Goal: Transaction & Acquisition: Register for event/course

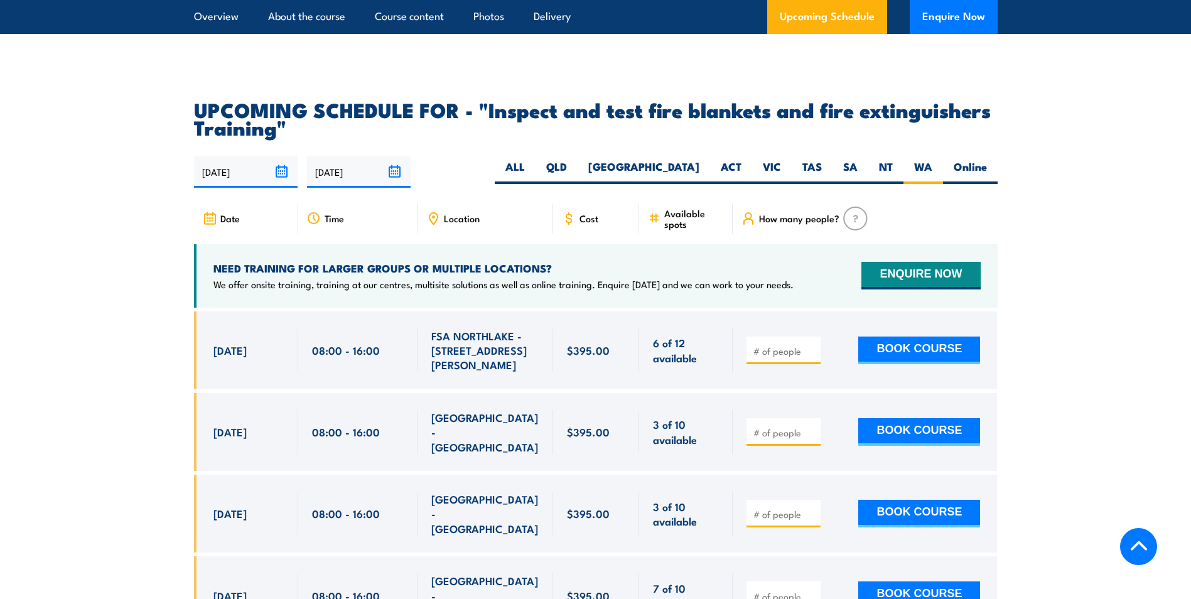
scroll to position [2269, 0]
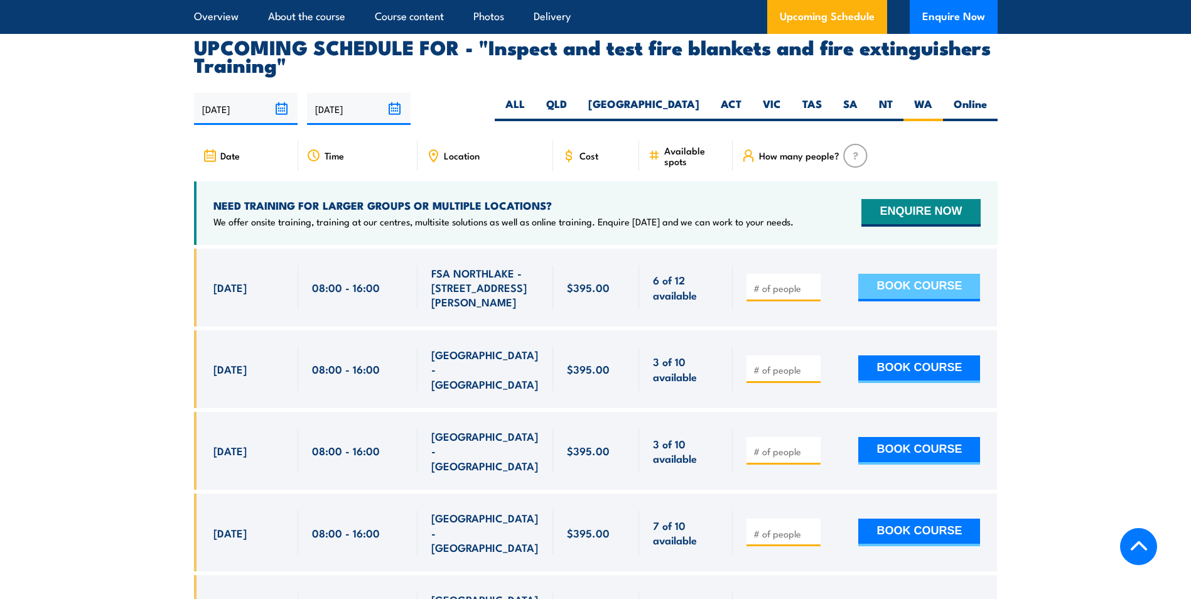
click at [925, 300] on button "BOOK COURSE" at bounding box center [919, 288] width 122 height 28
click at [784, 294] on input "number" at bounding box center [784, 288] width 63 height 13
type input "1"
click at [902, 301] on button "BOOK COURSE" at bounding box center [919, 288] width 122 height 28
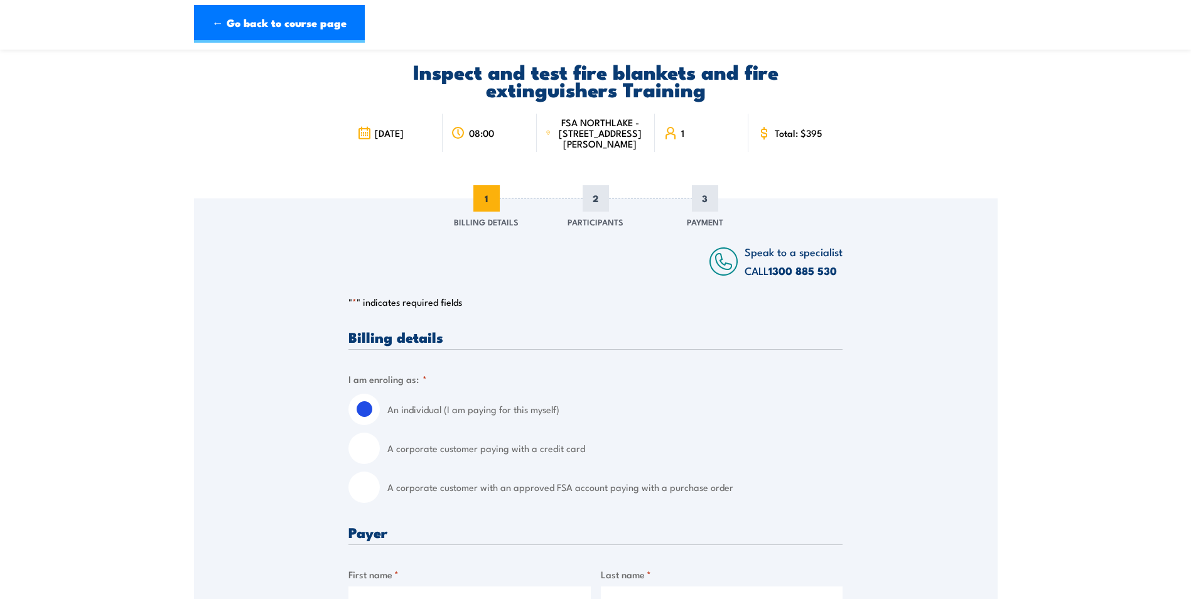
scroll to position [251, 0]
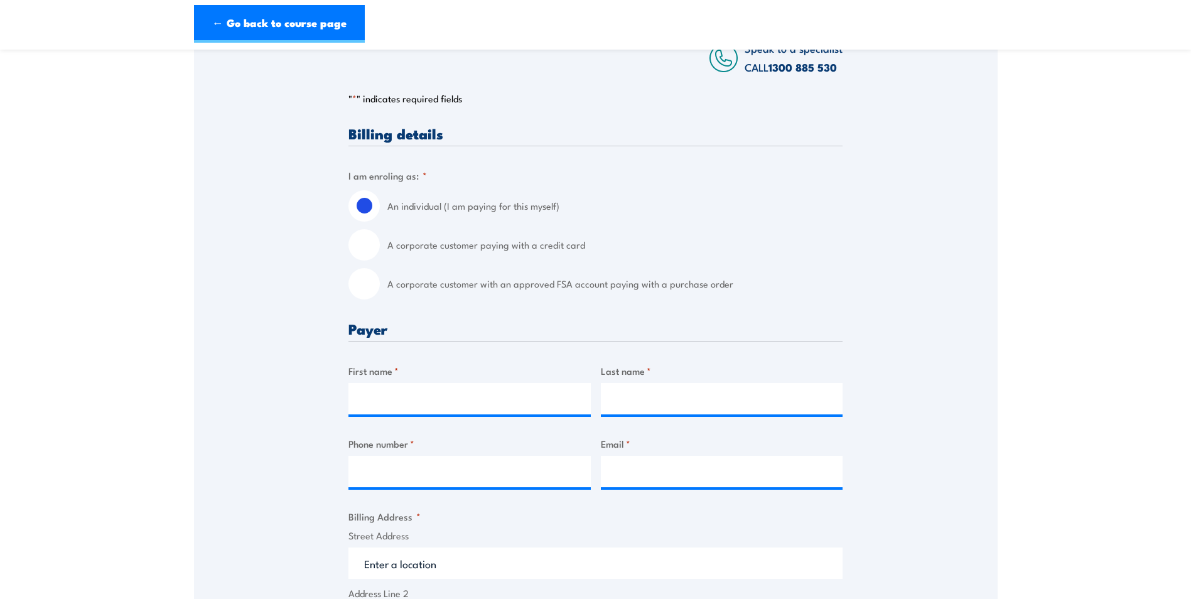
click at [370, 257] on input "A corporate customer paying with a credit card" at bounding box center [363, 244] width 31 height 31
radio input "true"
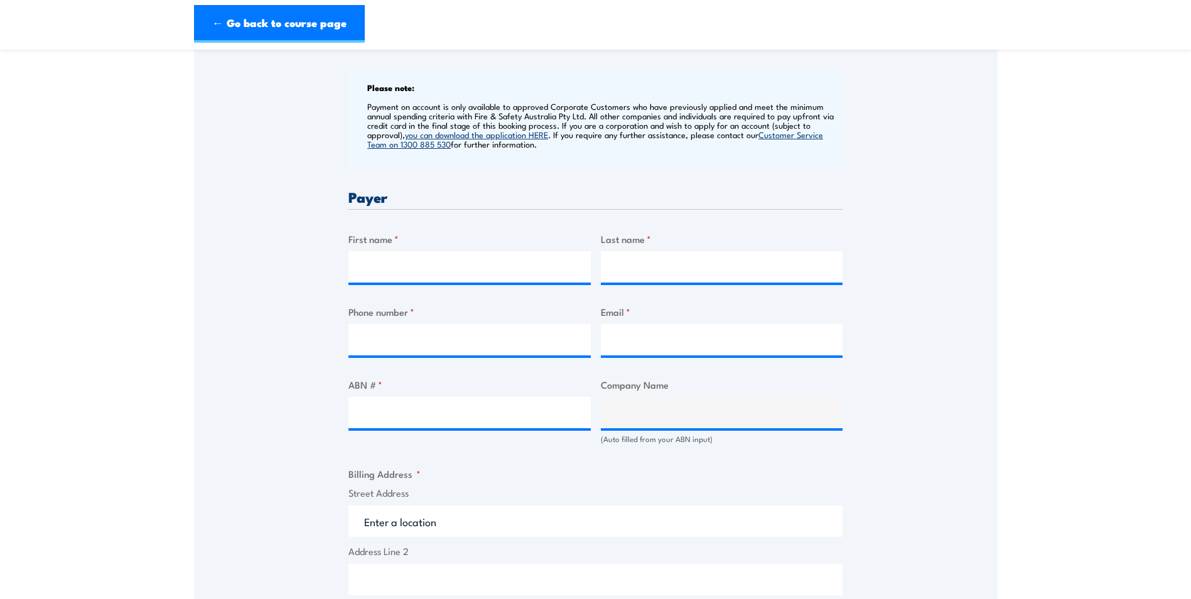
scroll to position [565, 0]
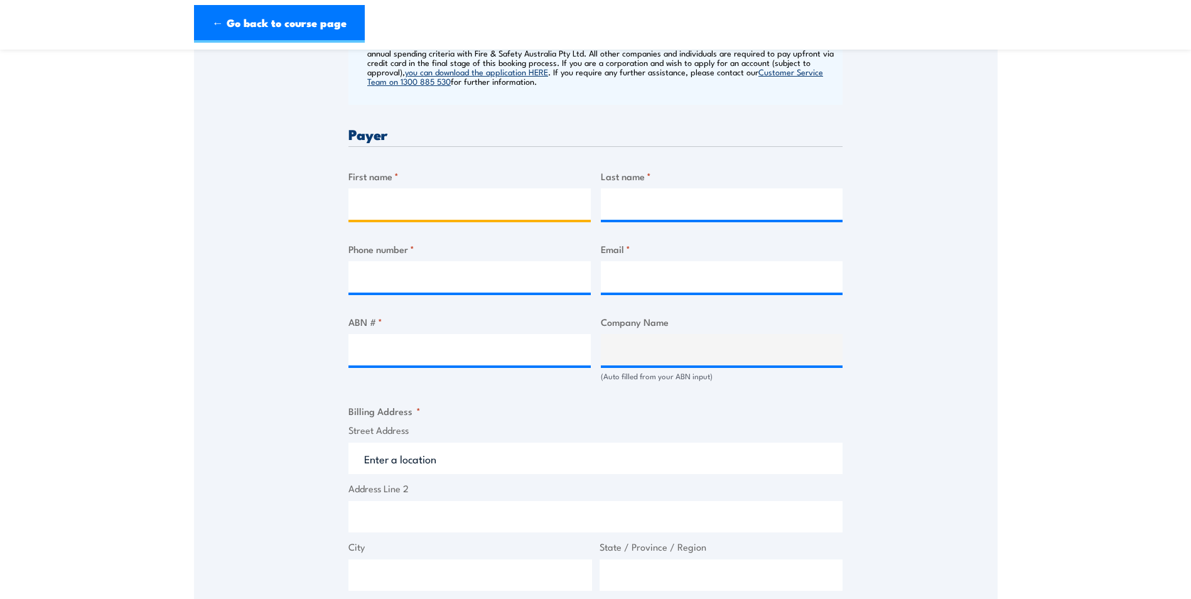
click at [361, 206] on input "First name *" at bounding box center [469, 203] width 242 height 31
type input "[PERSON_NAME]"
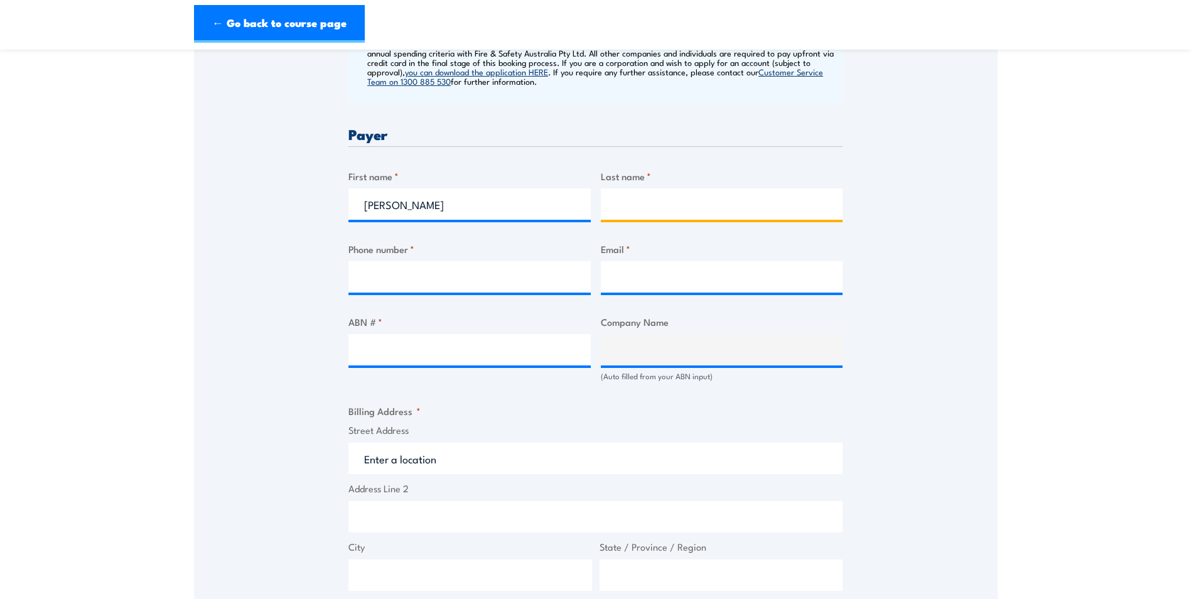
click at [649, 216] on input "Last name *" at bounding box center [722, 203] width 242 height 31
type input "Leeuwangh"
click at [449, 287] on input "Phone number *" at bounding box center [469, 276] width 242 height 31
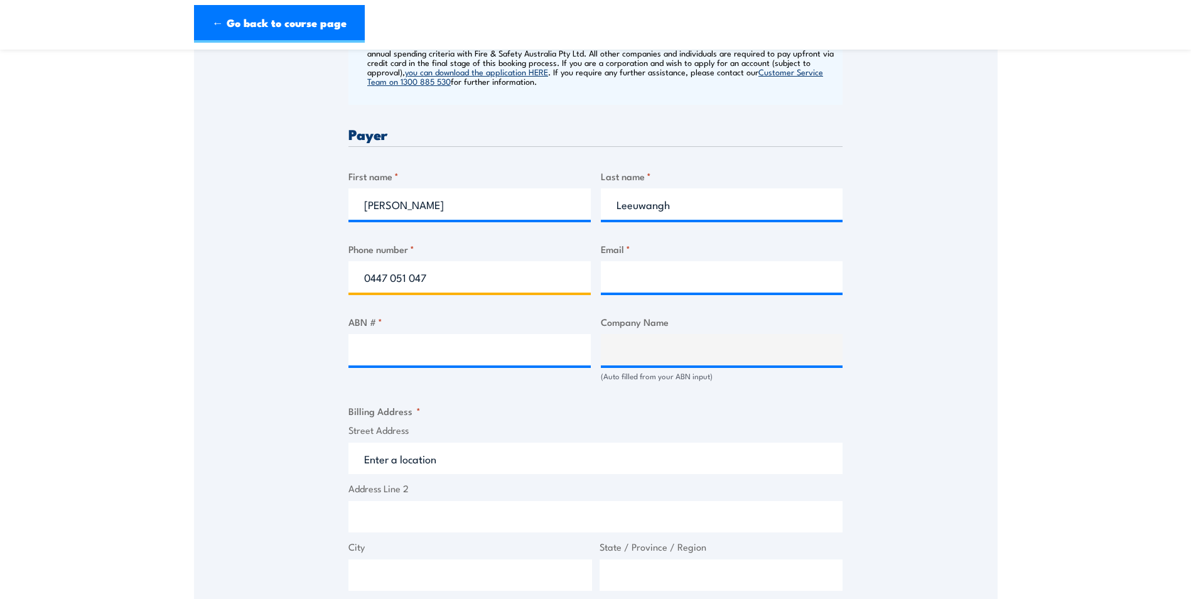
type input "0447 051 047"
click at [646, 288] on input "Email *" at bounding box center [722, 276] width 242 height 31
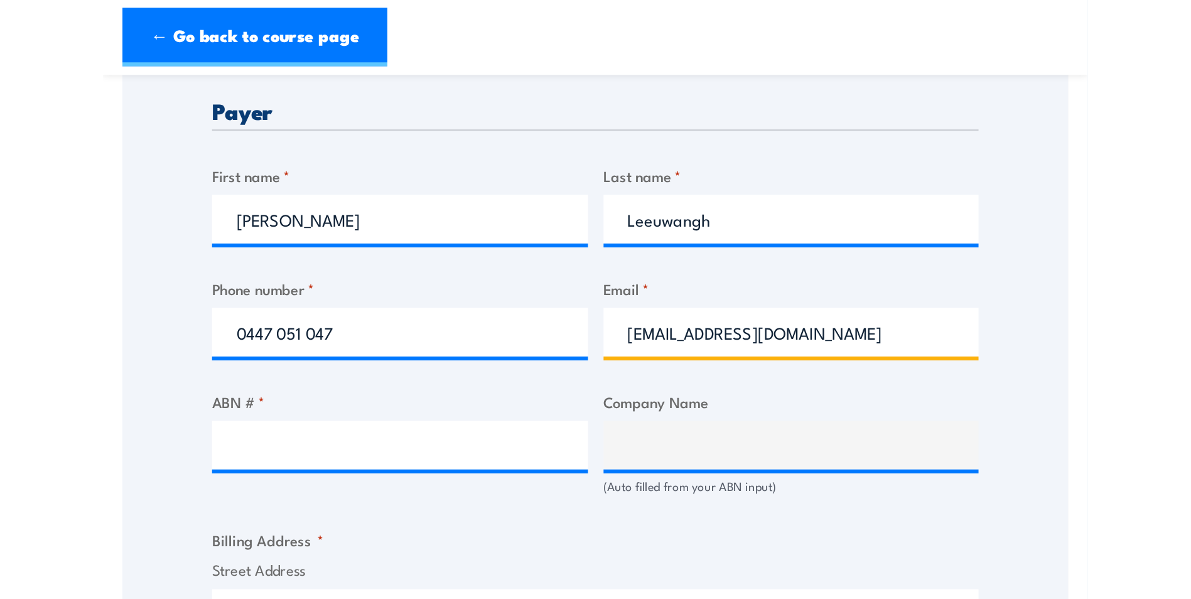
scroll to position [628, 0]
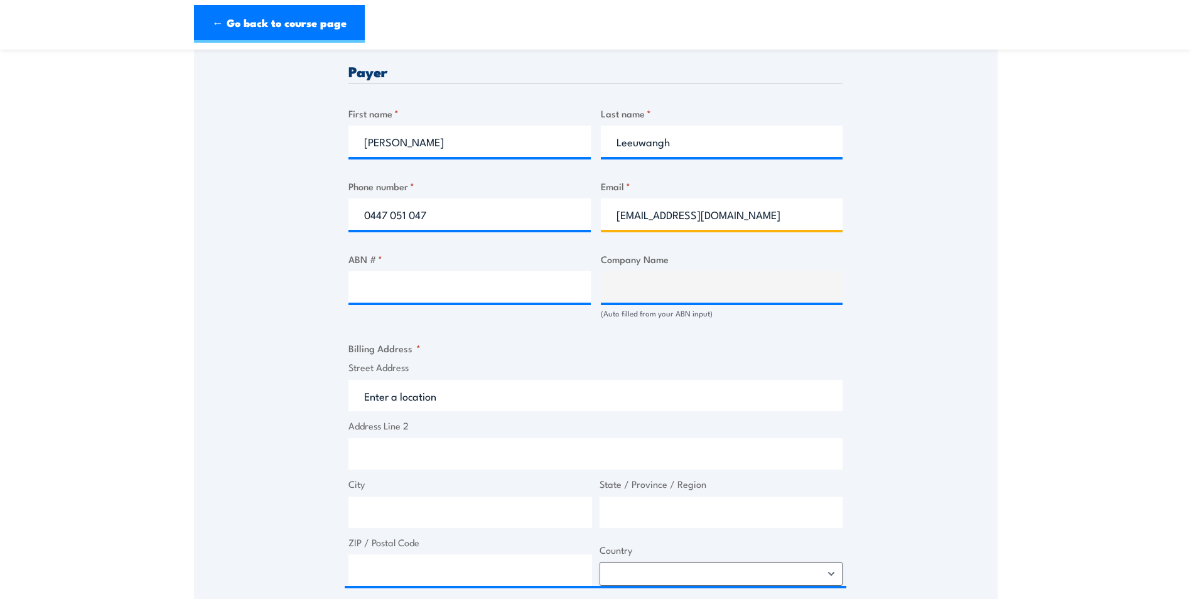
type input "evan1408@gmail.com"
click at [369, 296] on input "ABN # *" at bounding box center [469, 286] width 242 height 31
type input "29 118 896 291"
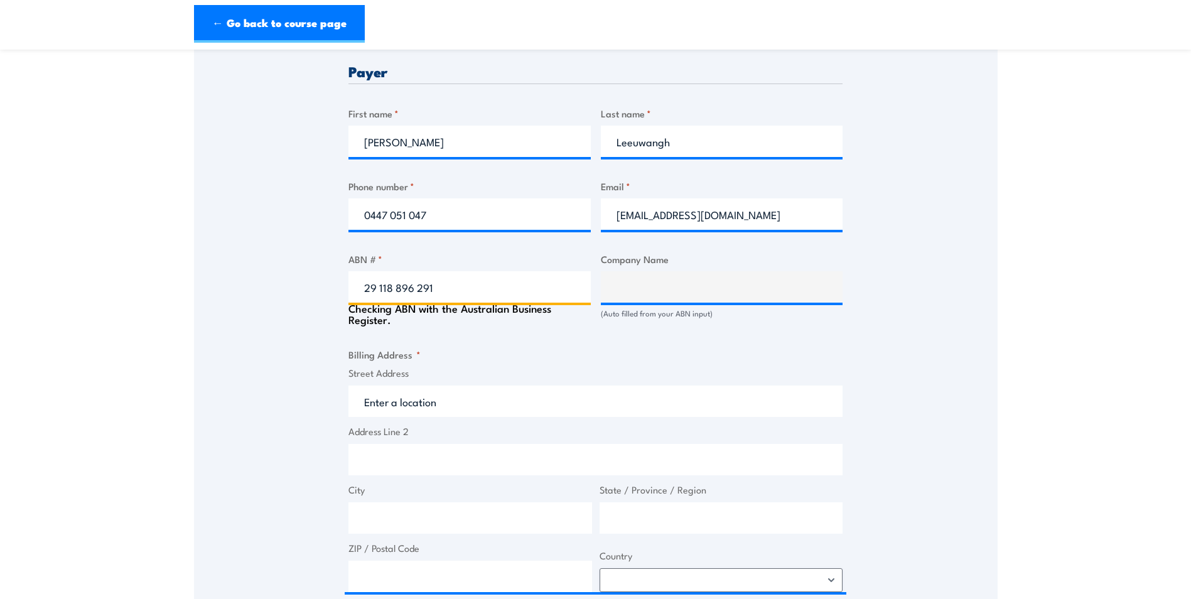
type input "The Trustee for Australian Transit Unit Trust"
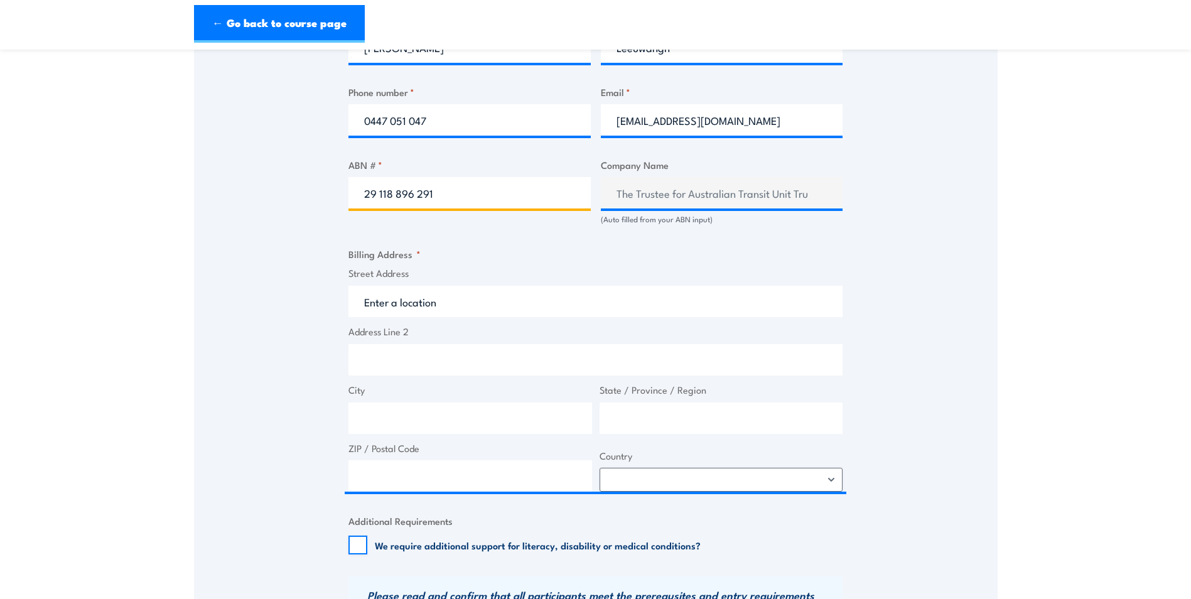
scroll to position [753, 0]
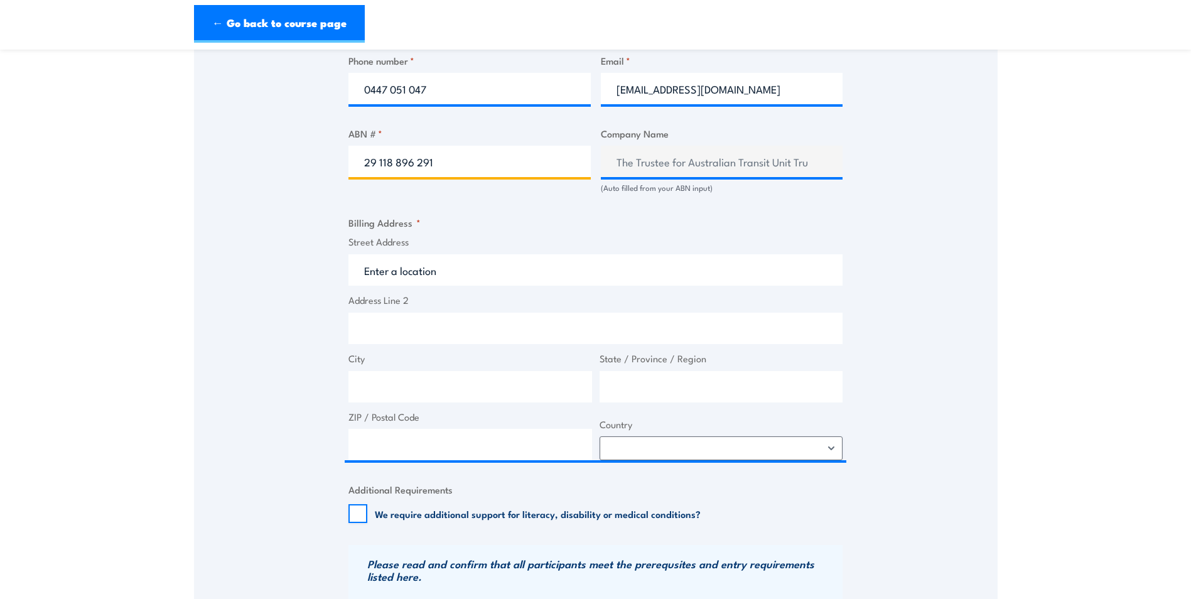
type input "29 118 896 291"
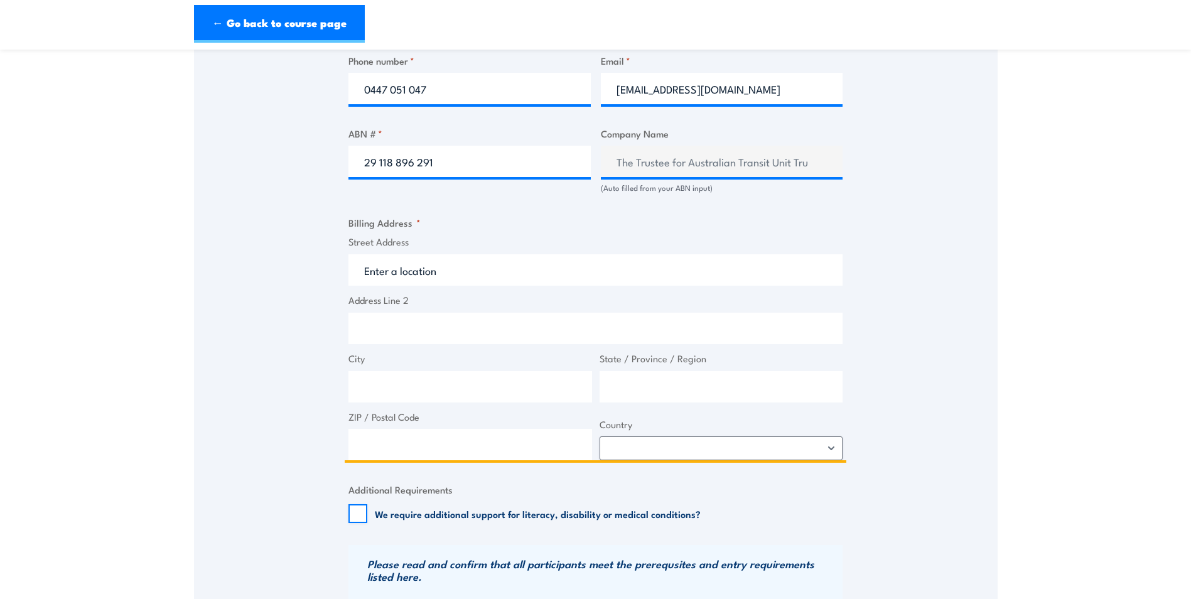
click at [394, 286] on input "Street Address" at bounding box center [595, 269] width 494 height 31
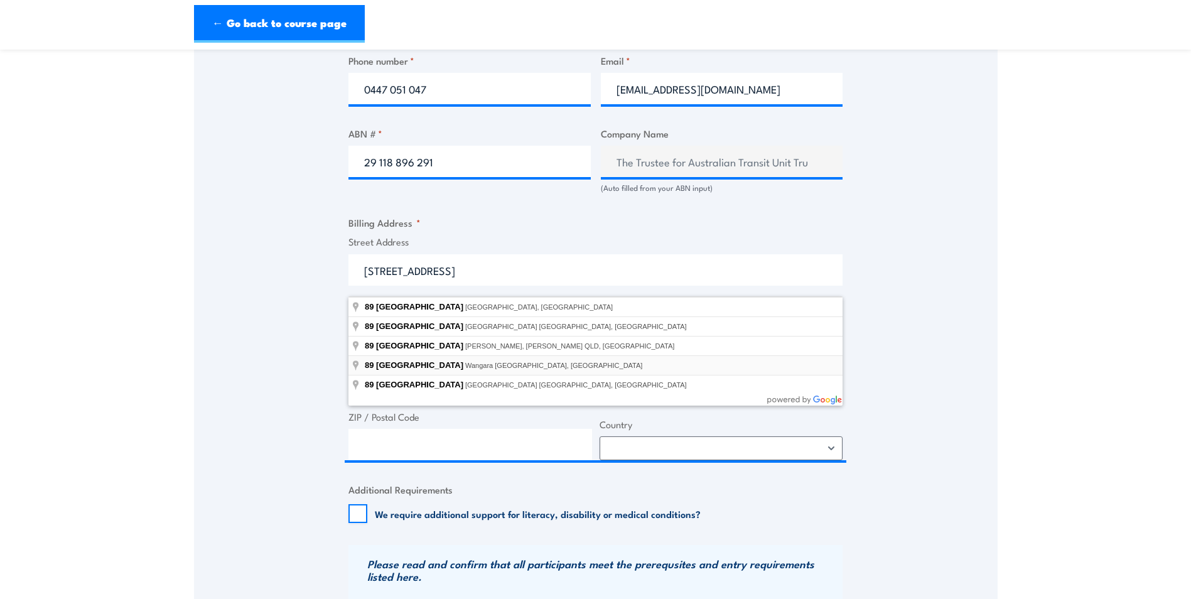
type input "89 Windsor Road, Wangara WA, Australia"
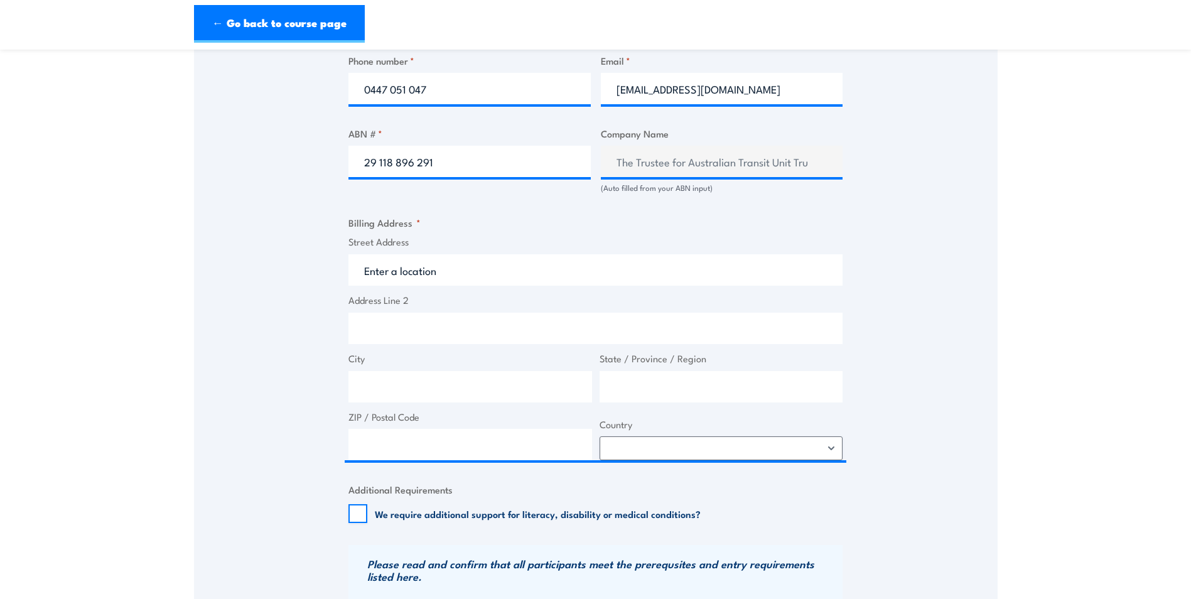
type input "89 Windsor Rd"
type input "Wangara"
type input "Western Australia"
type input "6065"
select select "Australia"
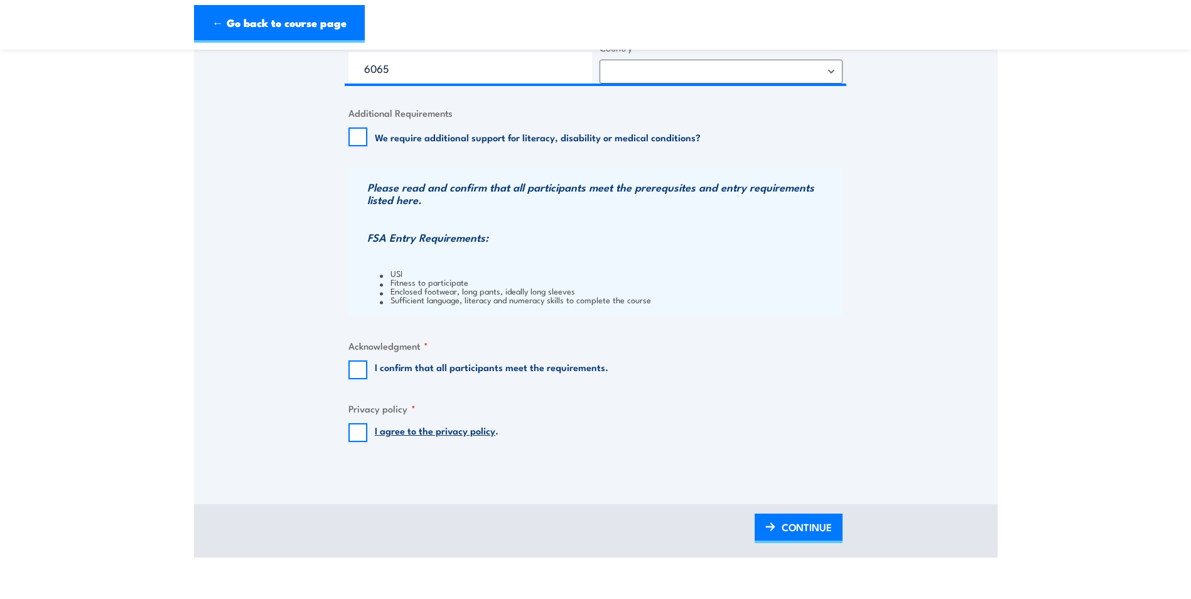
scroll to position [1193, 0]
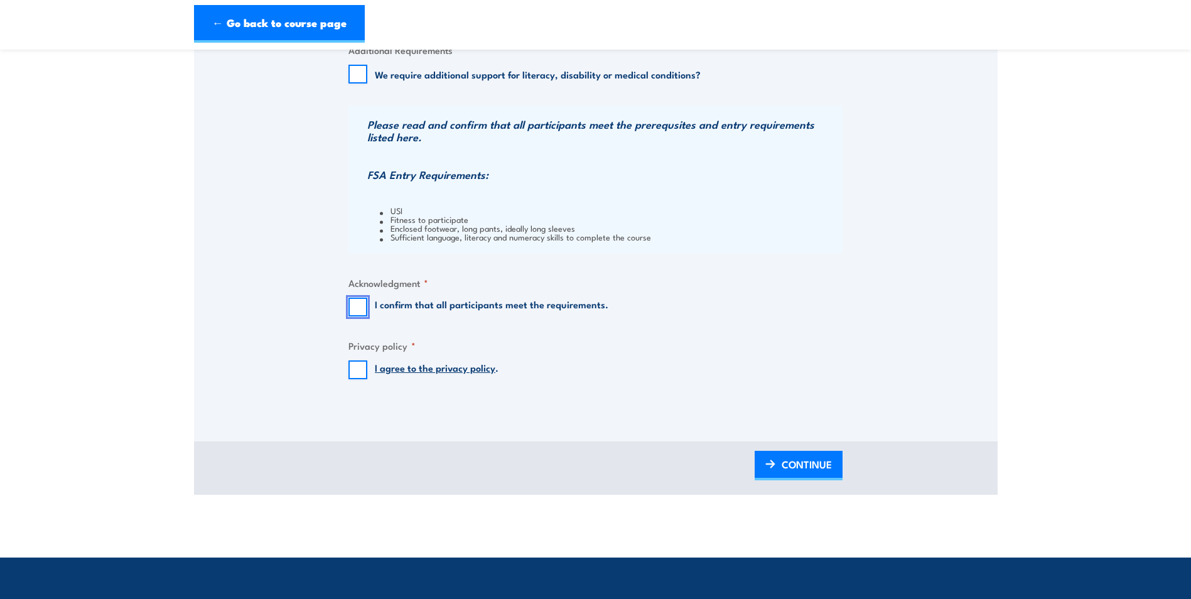
click at [359, 316] on input "I confirm that all participants meet the requirements." at bounding box center [357, 307] width 19 height 19
checkbox input "true"
click at [354, 379] on input "I agree to the privacy policy ." at bounding box center [357, 369] width 19 height 19
checkbox input "true"
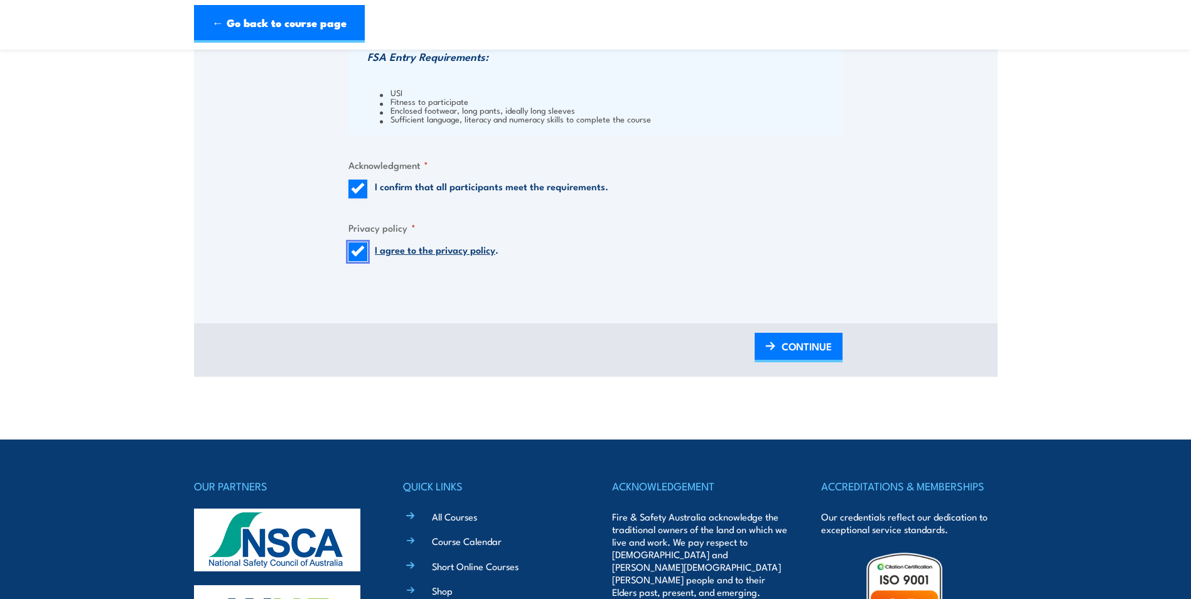
scroll to position [1318, 0]
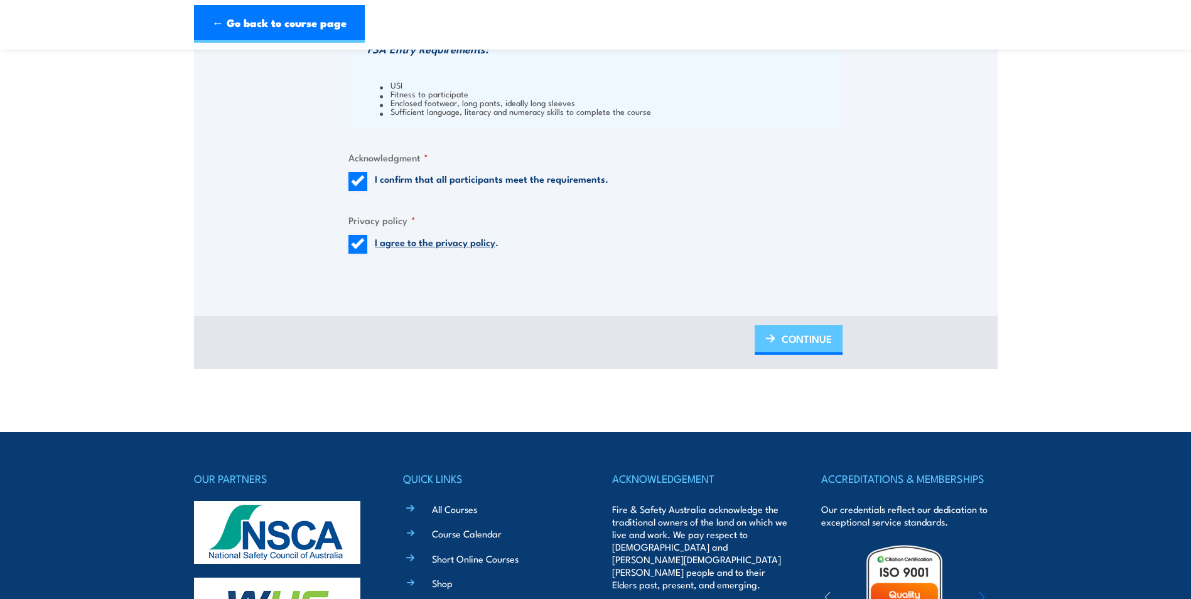
click at [794, 346] on span "CONTINUE" at bounding box center [807, 338] width 50 height 33
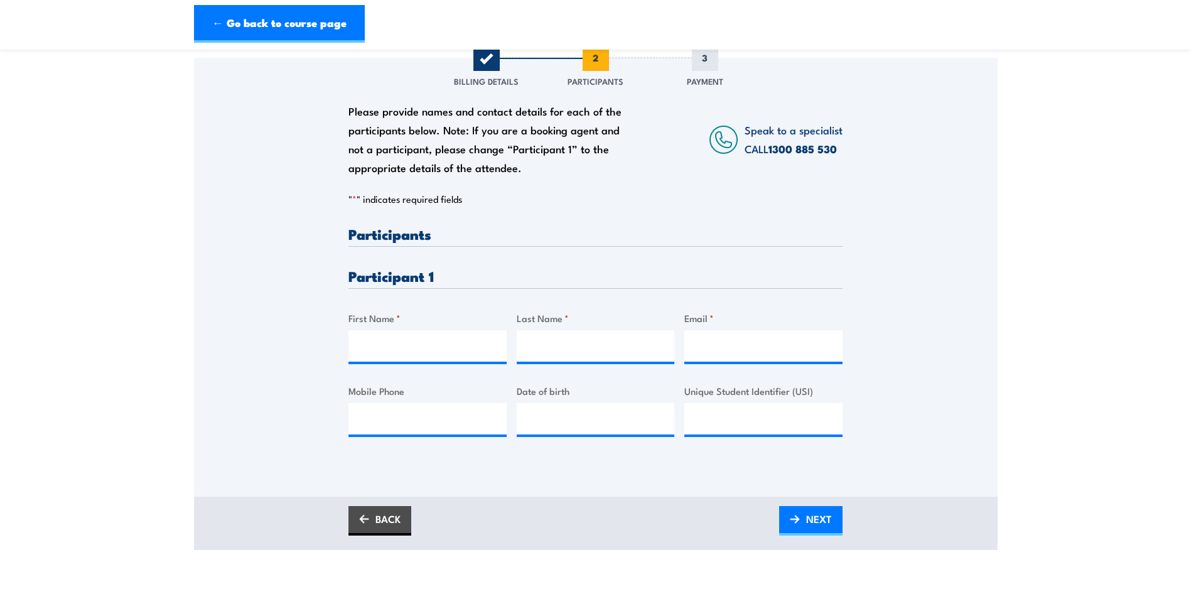
scroll to position [251, 0]
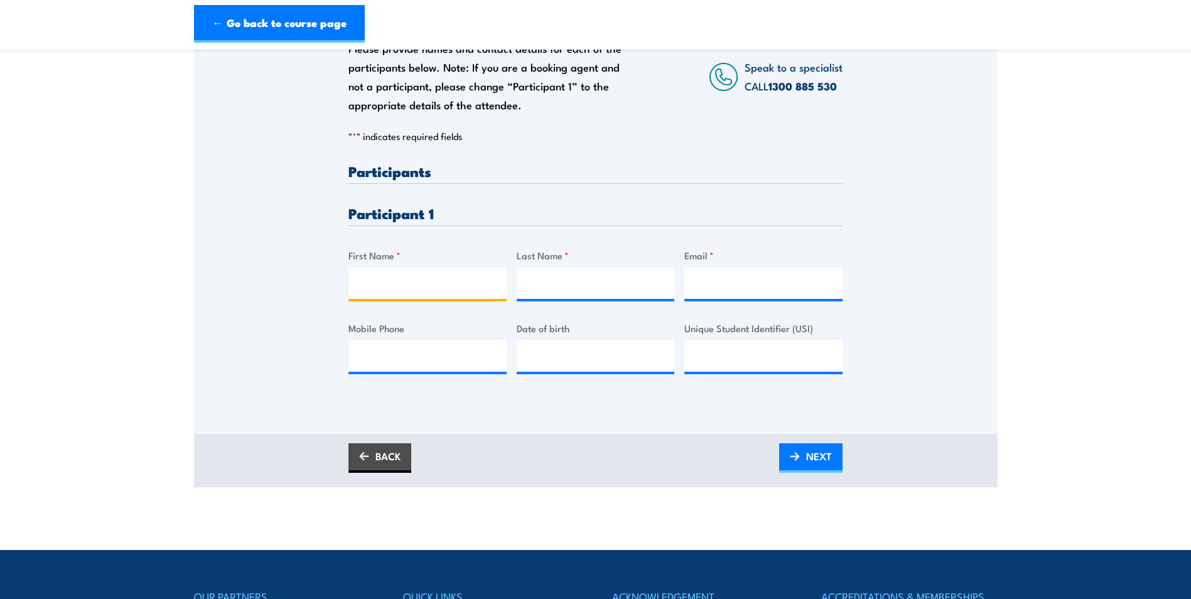
click at [399, 291] on input "First Name *" at bounding box center [427, 282] width 158 height 31
type input "Evan"
type input "Leeuwangh"
type input "evan1408@gmail.com"
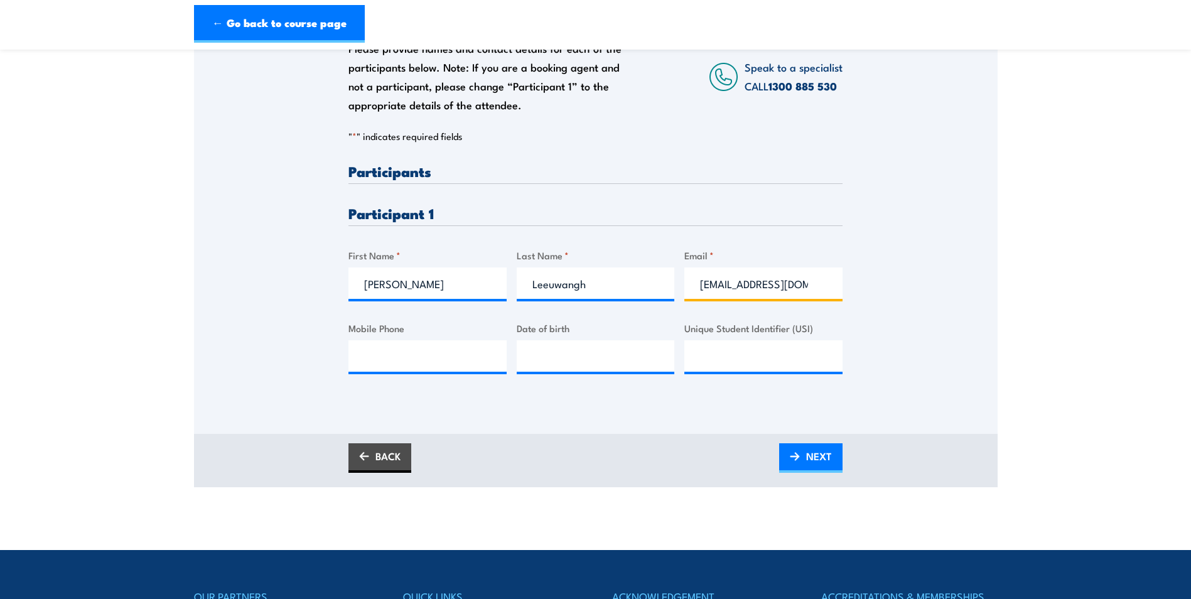
type input "0447051047"
type input "__/__/____"
click at [537, 371] on input "__/__/____" at bounding box center [596, 355] width 158 height 31
type input "__/__/____"
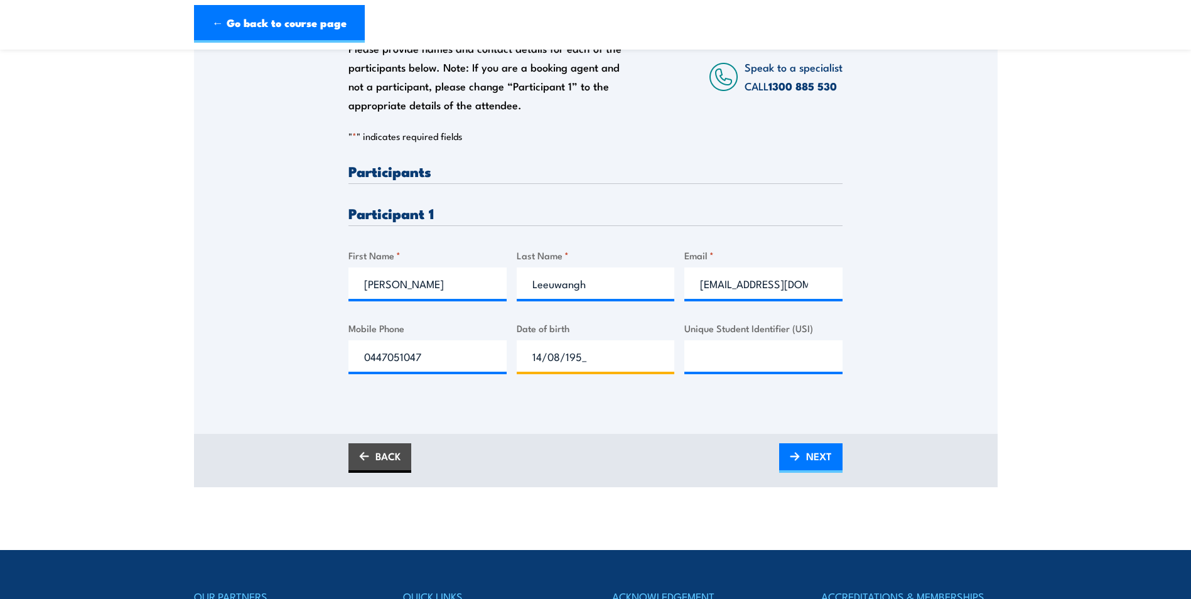
type input "14/08/1953"
drag, startPoint x: 694, startPoint y: 366, endPoint x: 682, endPoint y: 377, distance: 16.0
click at [694, 370] on input "Unique Student Identifier (USI)" at bounding box center [763, 355] width 158 height 31
click at [813, 465] on span "NEXT" at bounding box center [819, 455] width 26 height 33
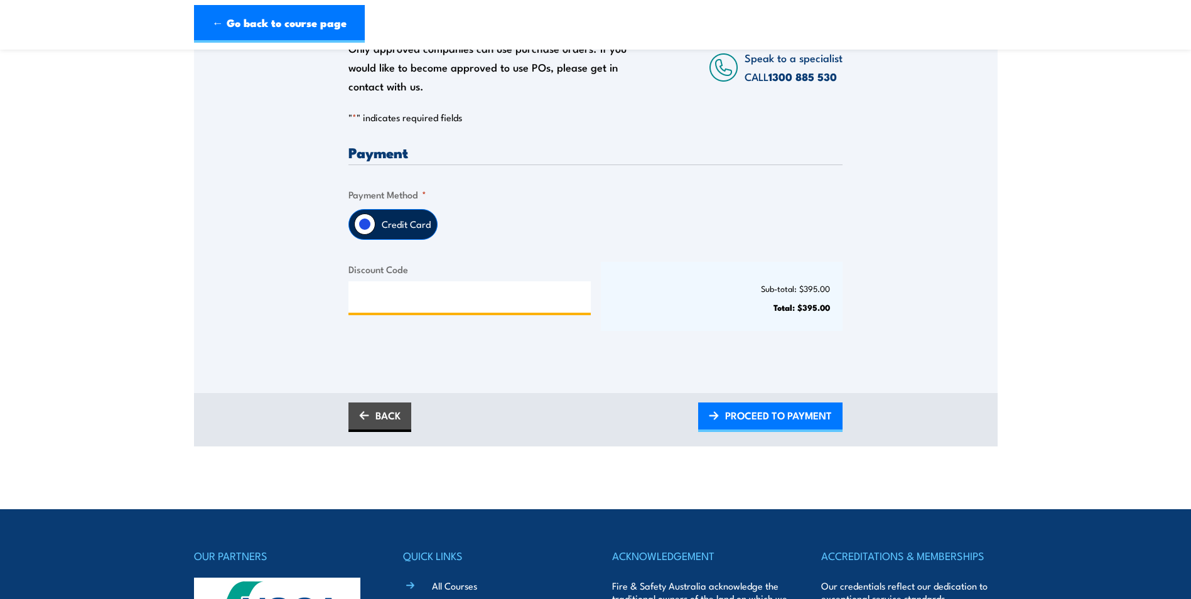
click at [374, 301] on input "Discount Code" at bounding box center [469, 296] width 242 height 31
click at [396, 235] on label "Credit Card" at bounding box center [406, 225] width 62 height 30
click at [375, 235] on input "Credit Card" at bounding box center [364, 223] width 21 height 21
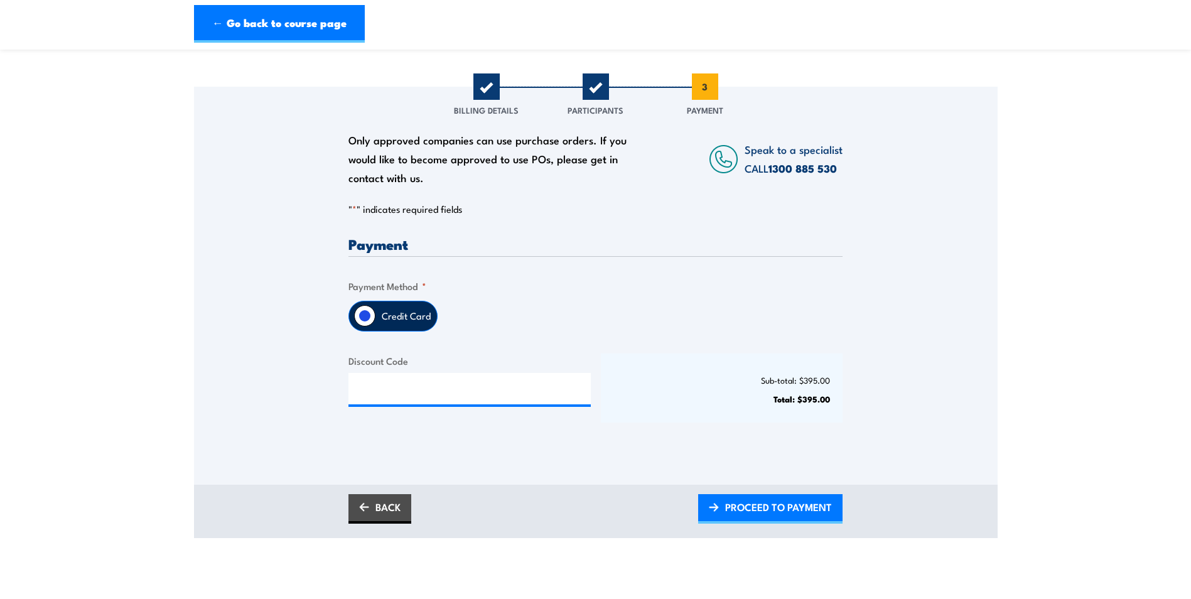
scroll to position [188, 0]
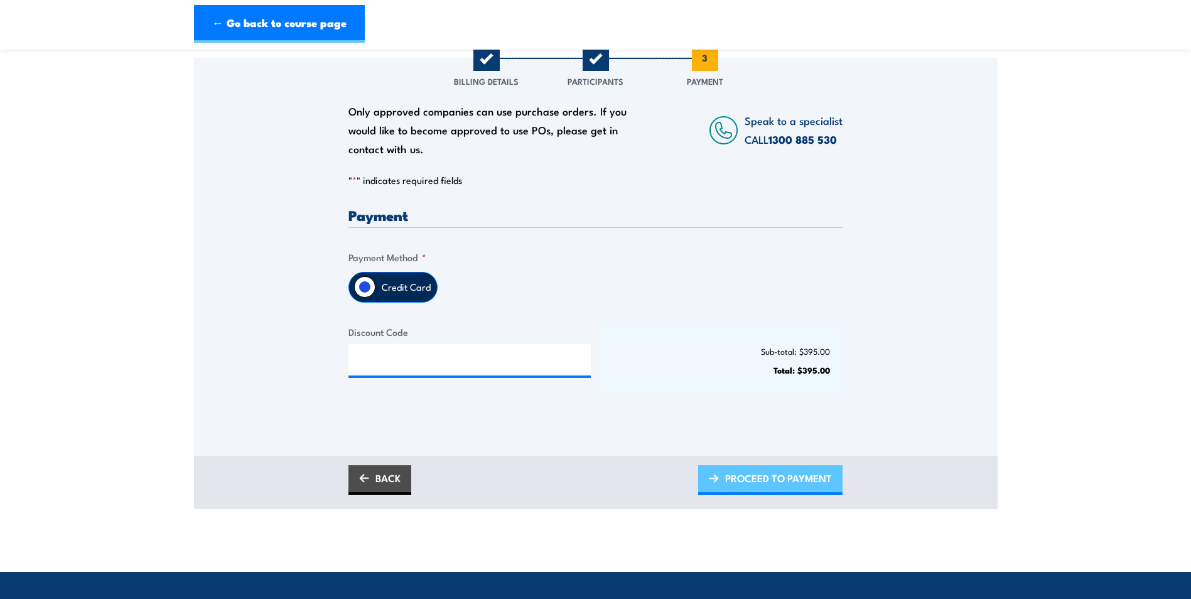
click at [780, 488] on span "PROCEED TO PAYMENT" at bounding box center [778, 477] width 107 height 33
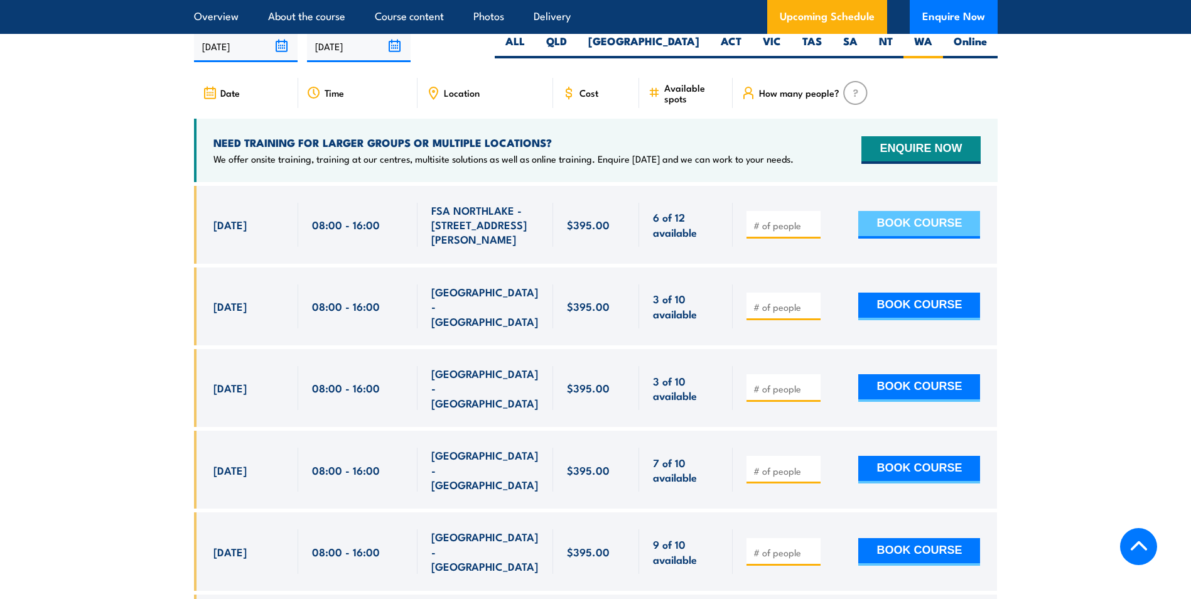
click at [914, 235] on button "BOOK COURSE" at bounding box center [919, 225] width 122 height 28
click at [772, 234] on div at bounding box center [783, 225] width 74 height 28
click at [774, 232] on input "number" at bounding box center [784, 225] width 63 height 13
type input "1"
click at [937, 239] on button "BOOK COURSE" at bounding box center [919, 225] width 122 height 28
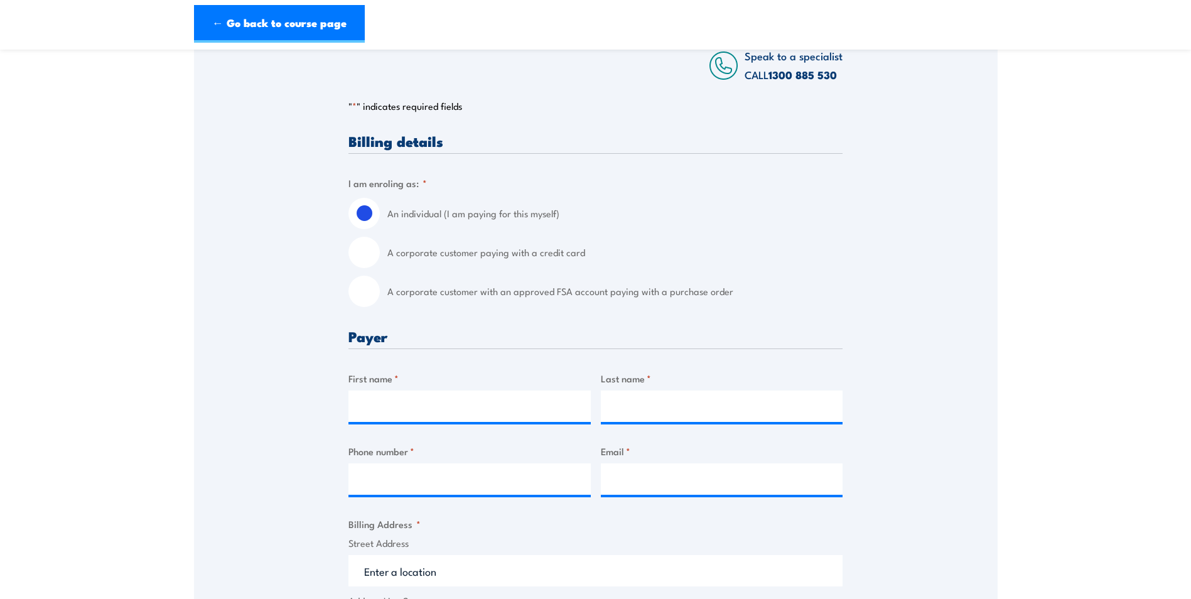
scroll to position [251, 0]
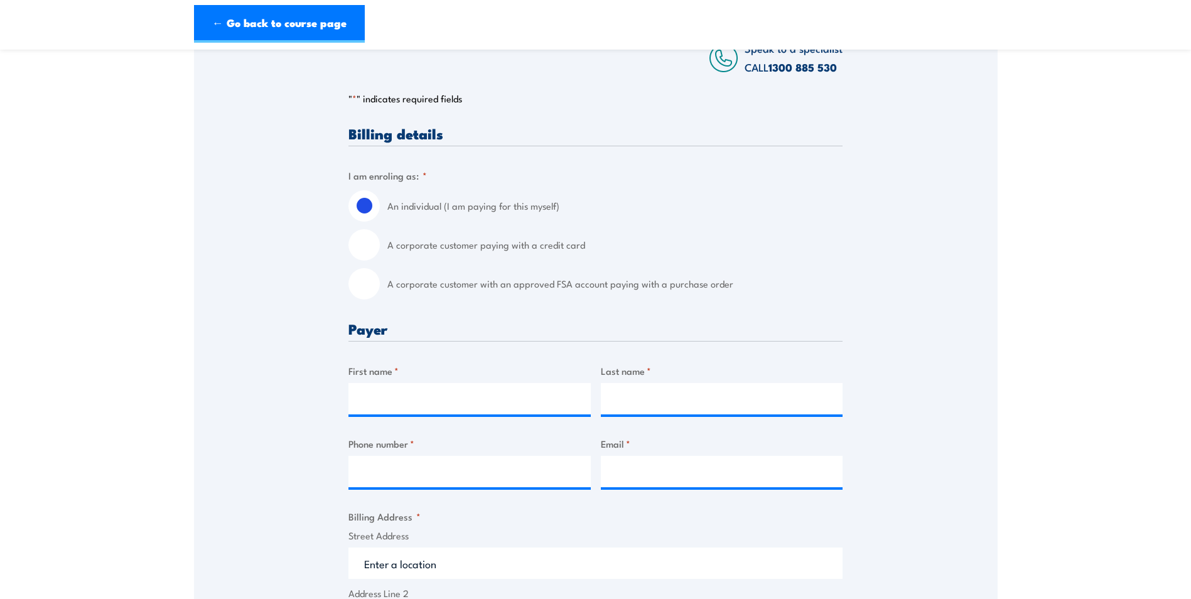
click at [367, 252] on input "A corporate customer paying with a credit card" at bounding box center [363, 244] width 31 height 31
radio input "true"
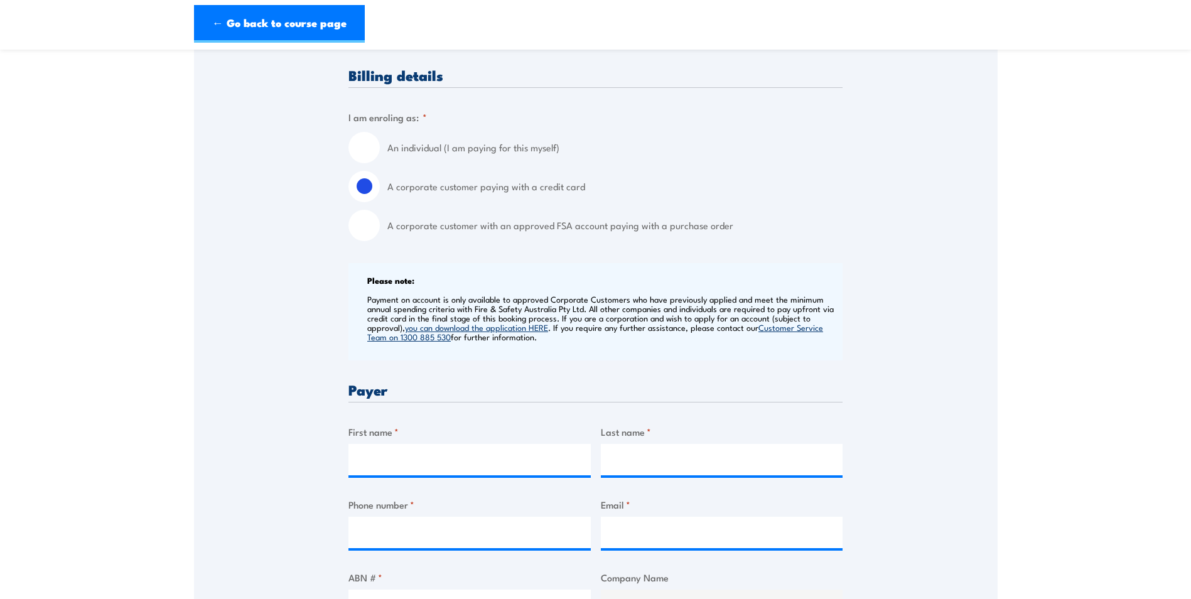
scroll to position [439, 0]
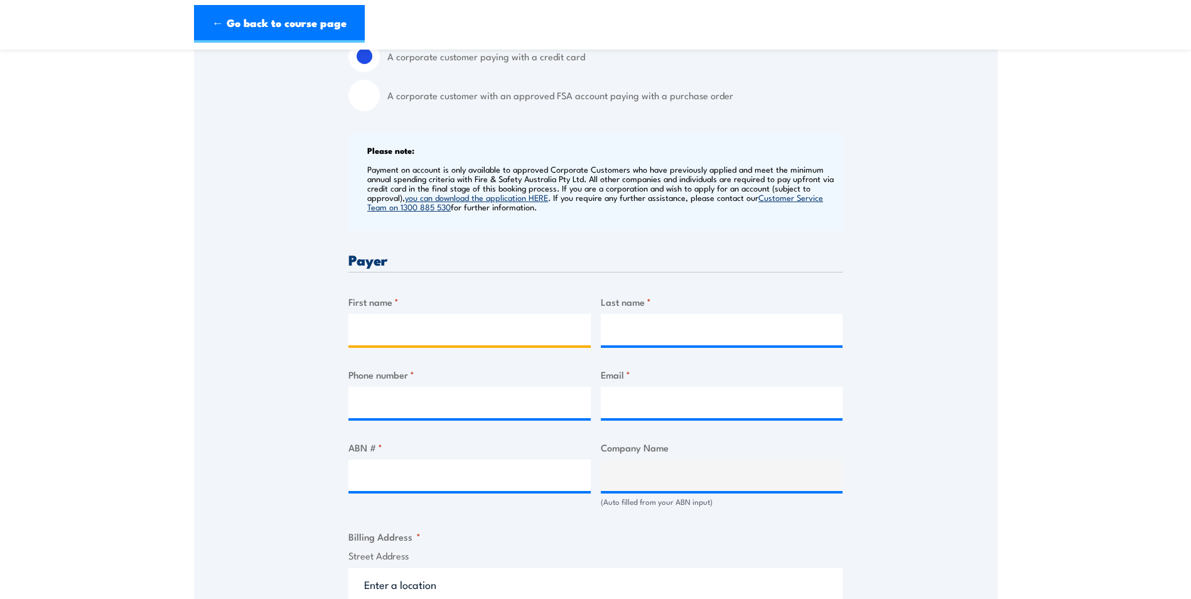
click at [382, 335] on input "First name *" at bounding box center [469, 329] width 242 height 31
type input "Mary"
type input "Collins"
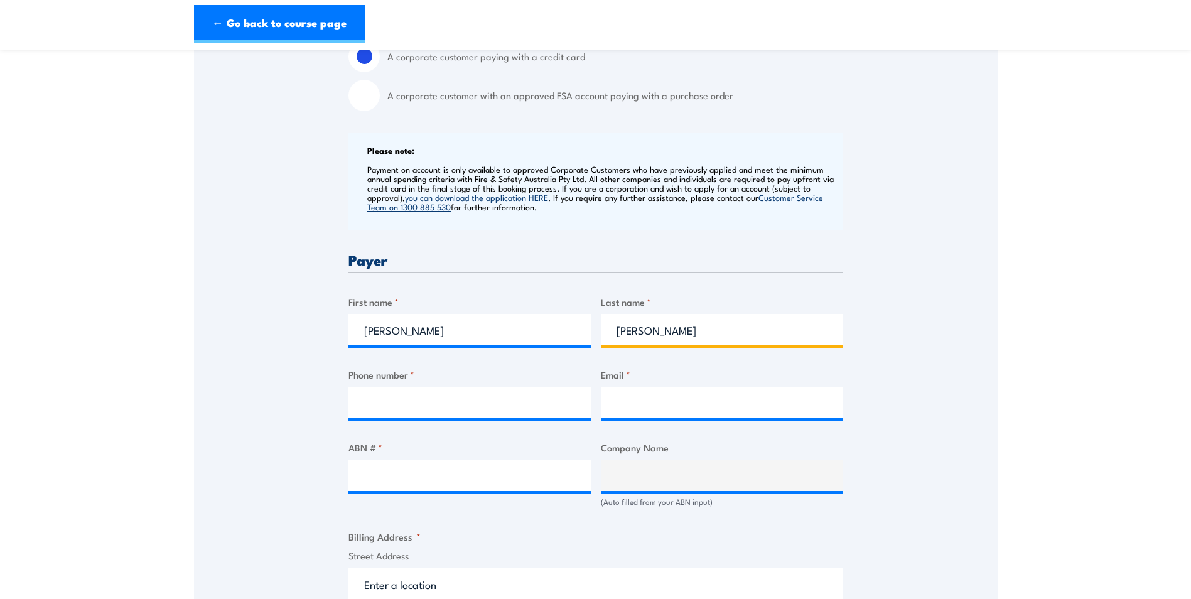
type input "0429812854"
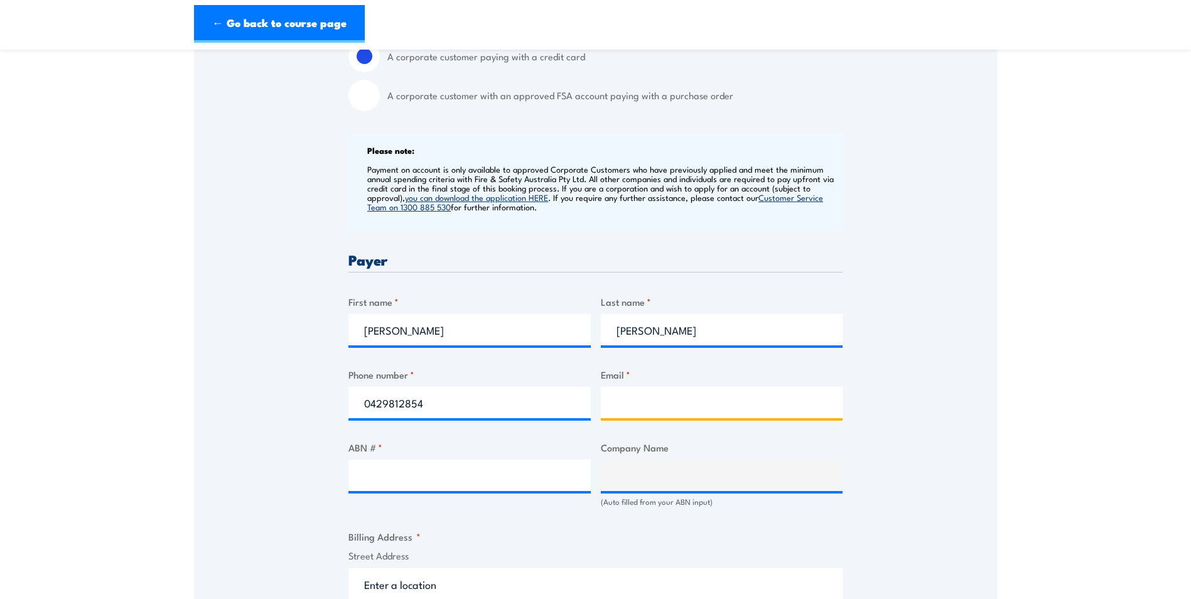
type input "wangara@buswest.com.au"
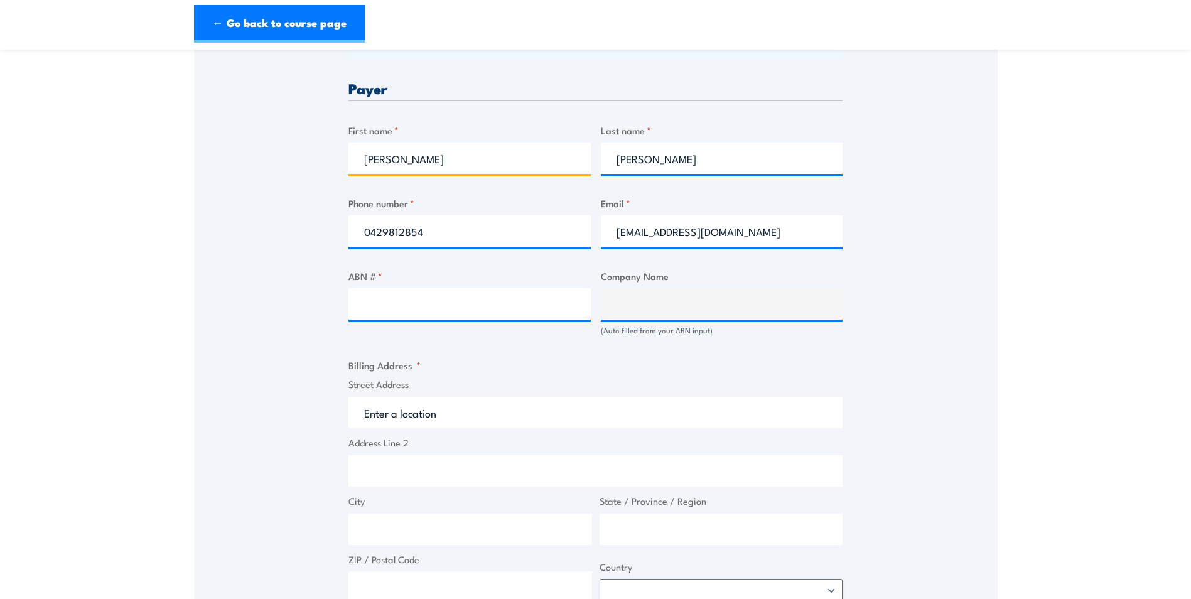
scroll to position [628, 0]
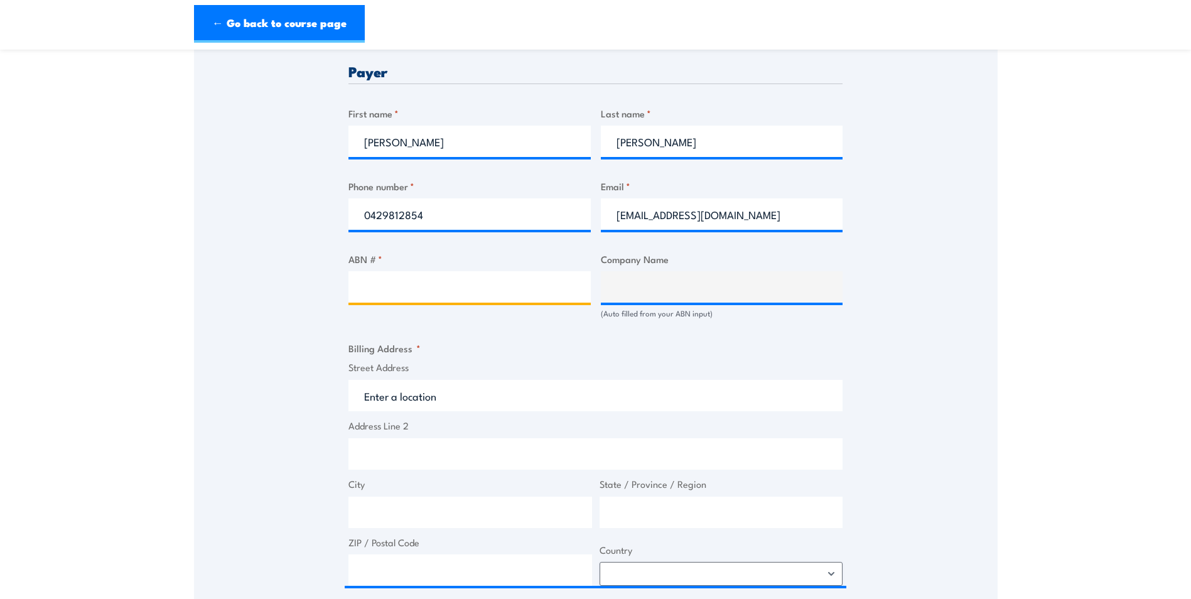
click at [481, 298] on input "ABN # *" at bounding box center [469, 286] width 242 height 31
click at [397, 302] on input "ABN # *" at bounding box center [469, 286] width 242 height 31
type input "29 118 896 291"
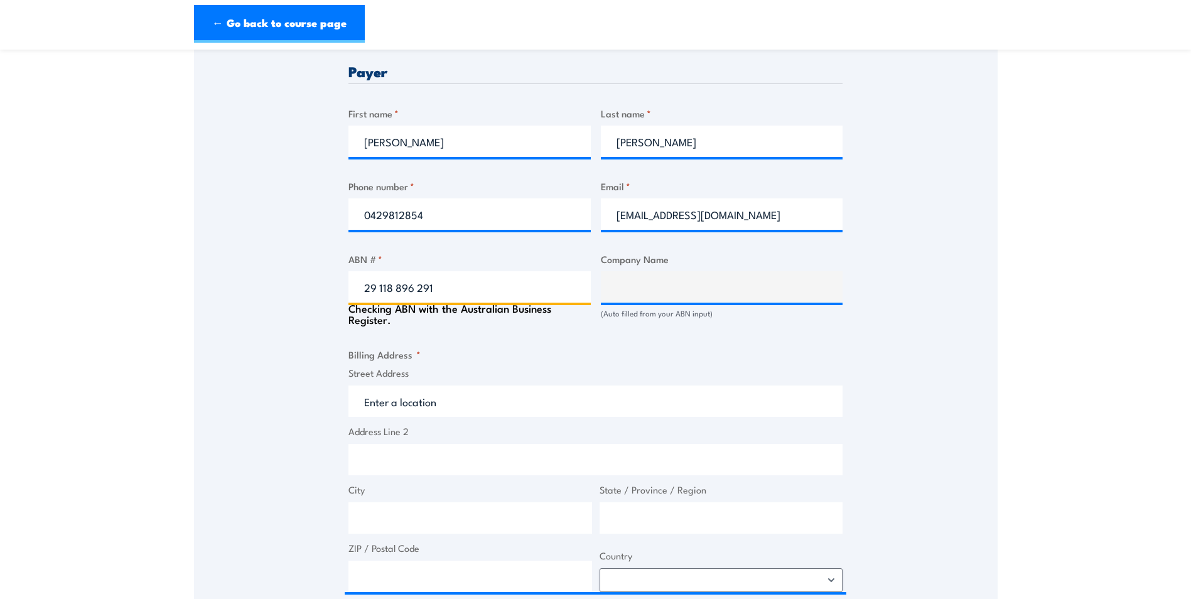
type input "The Trustee for Australian Transit Unit Trust"
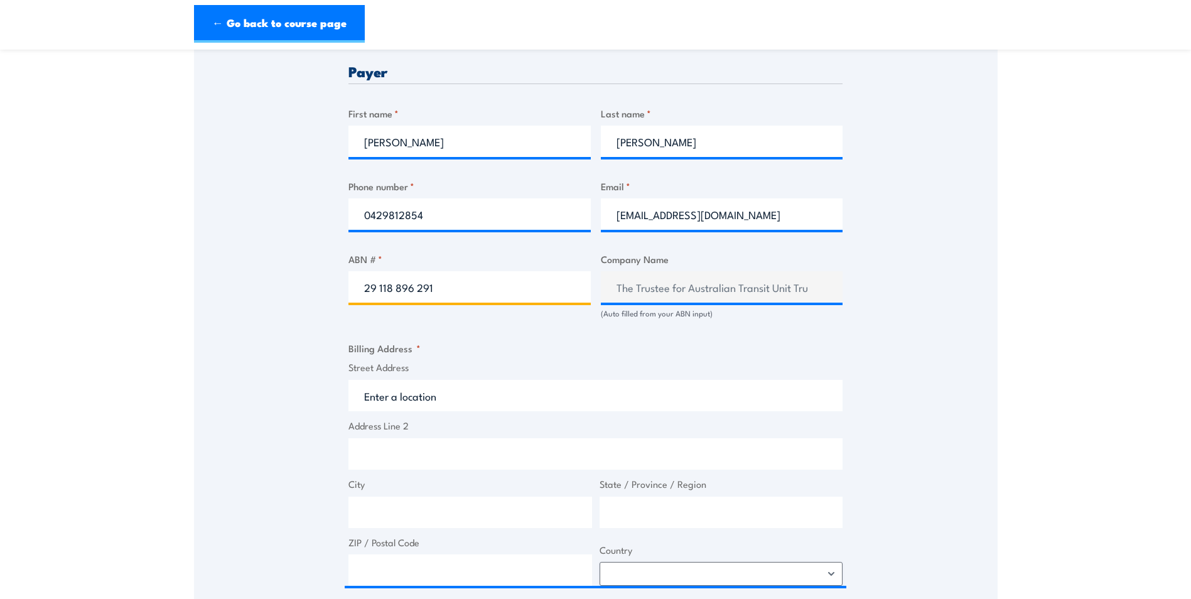
type input "29 118 896 291"
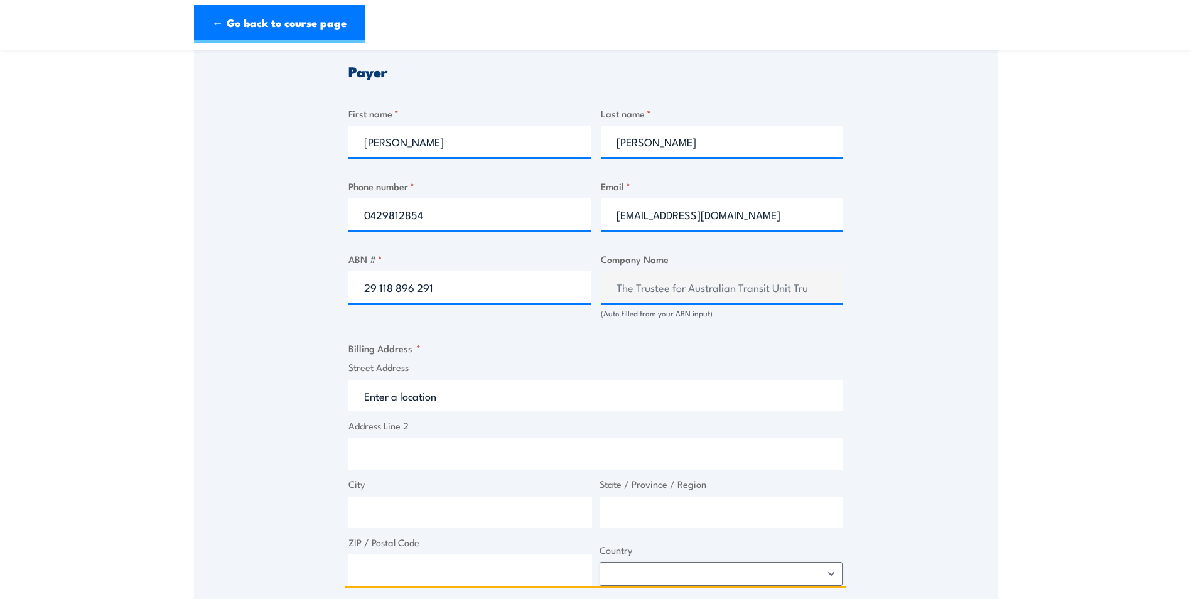
click at [446, 411] on input "Street Address" at bounding box center [595, 395] width 494 height 31
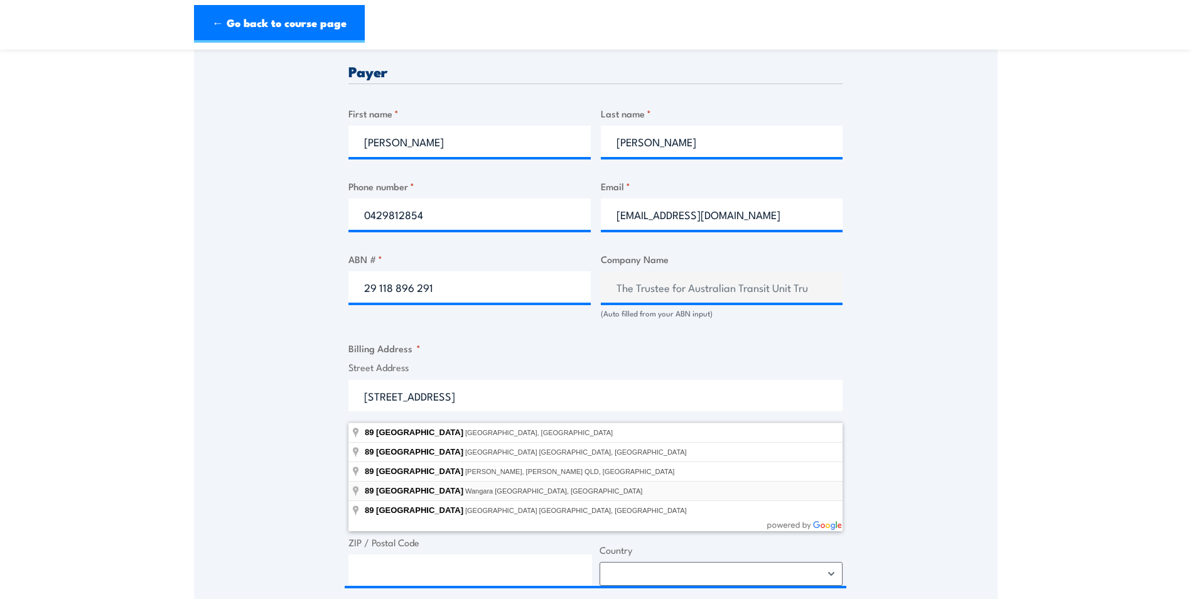
type input "89 Windsor Road, Wangara WA, Australia"
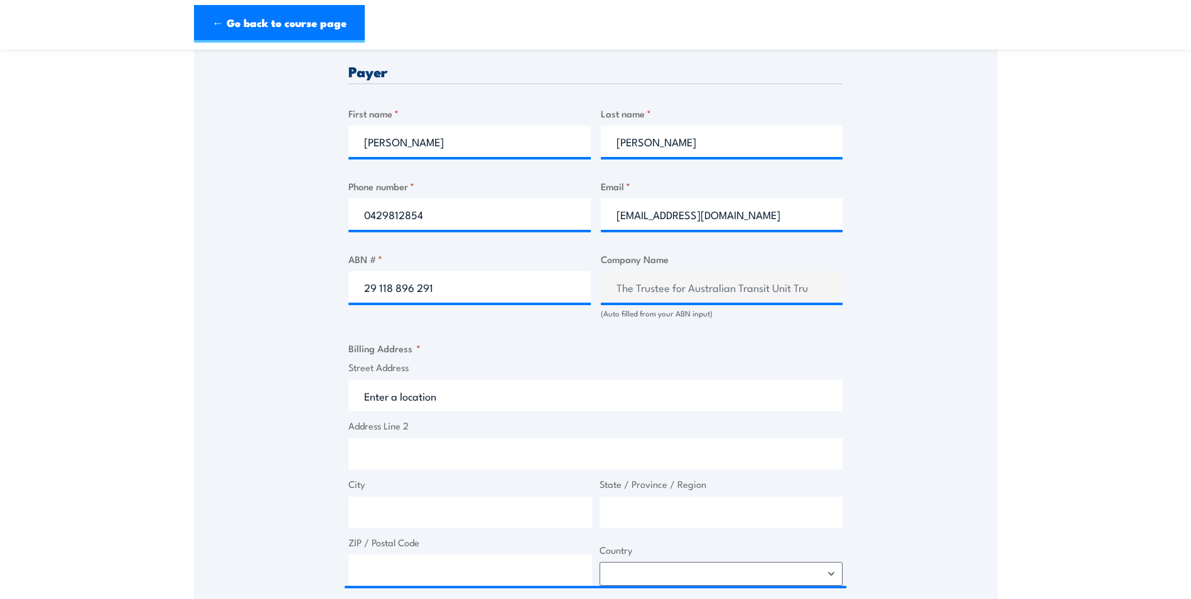
type input "89 Windsor Rd"
type input "Wangara"
type input "Western Australia"
type input "6065"
select select "Australia"
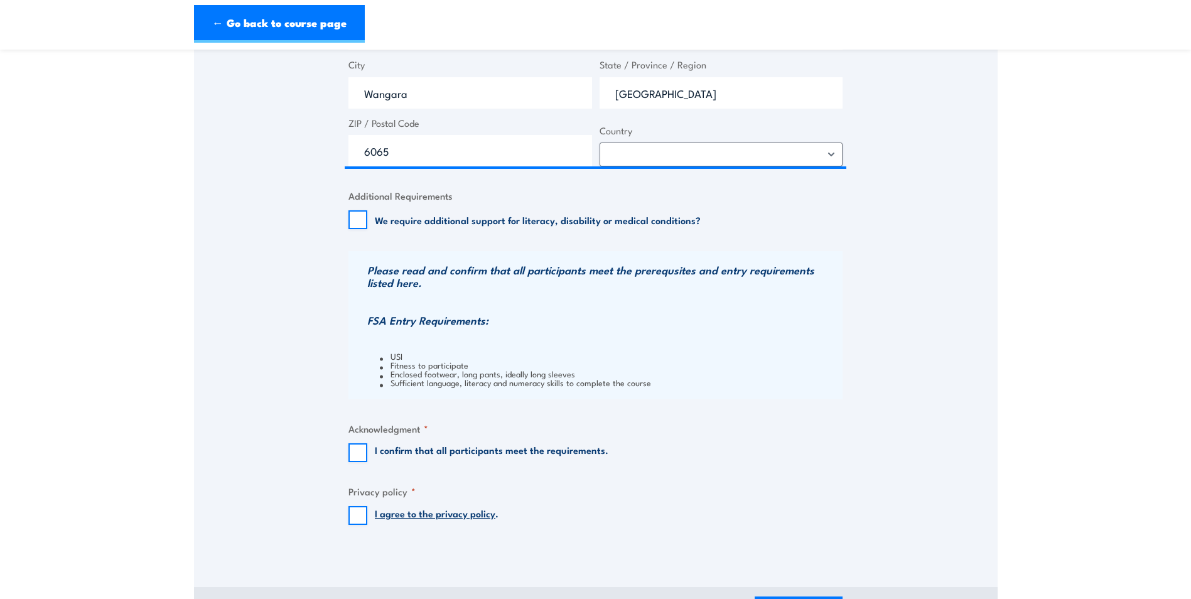
scroll to position [1067, 0]
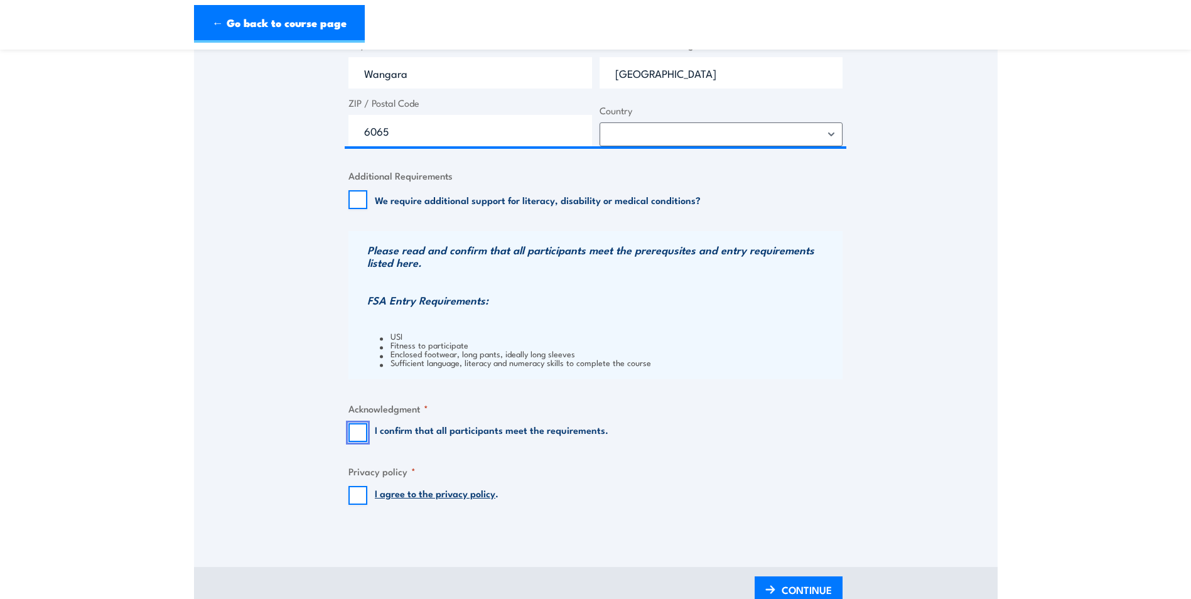
click at [357, 442] on input "I confirm that all participants meet the requirements." at bounding box center [357, 432] width 19 height 19
checkbox input "true"
click at [355, 501] on input "I agree to the privacy policy ." at bounding box center [357, 495] width 19 height 19
checkbox input "true"
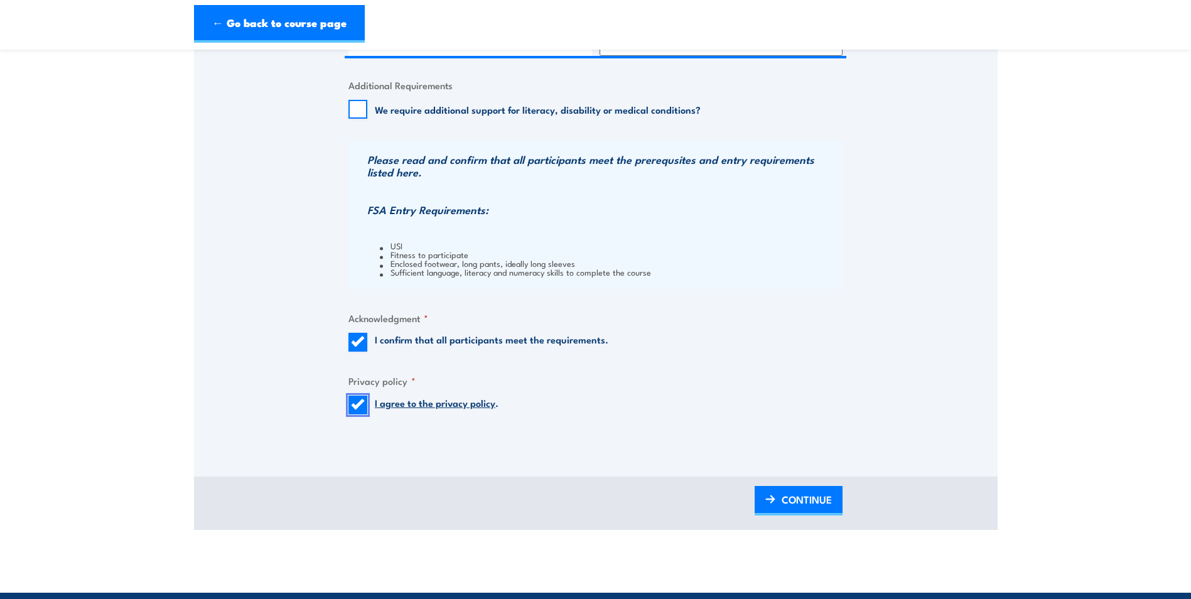
scroll to position [1381, 0]
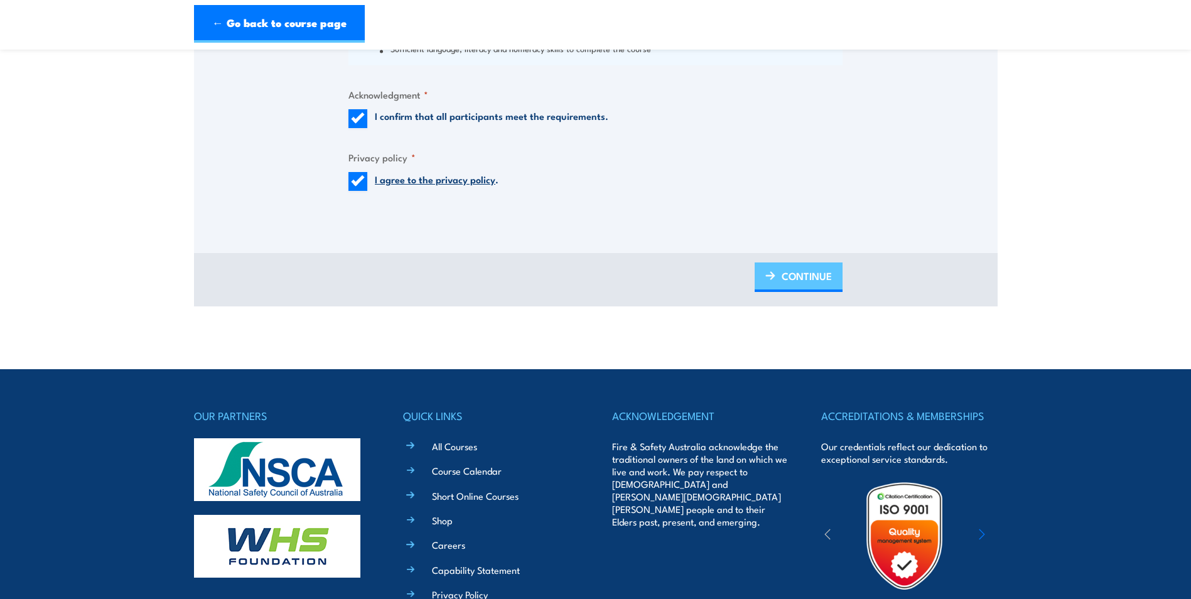
click at [794, 285] on span "CONTINUE" at bounding box center [807, 275] width 50 height 33
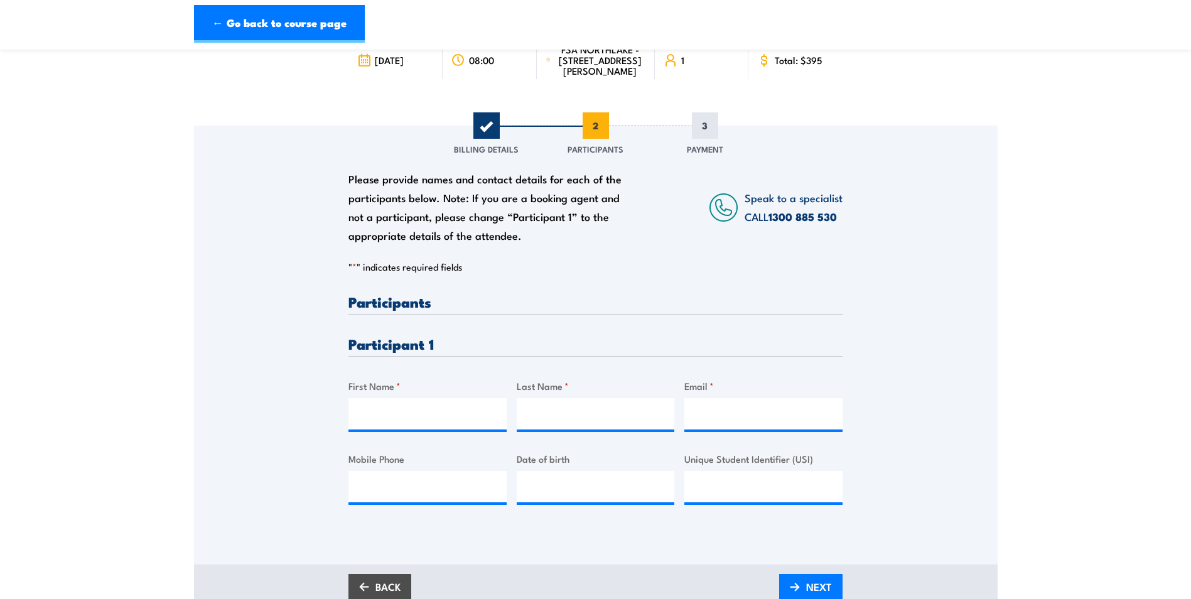
scroll to position [126, 0]
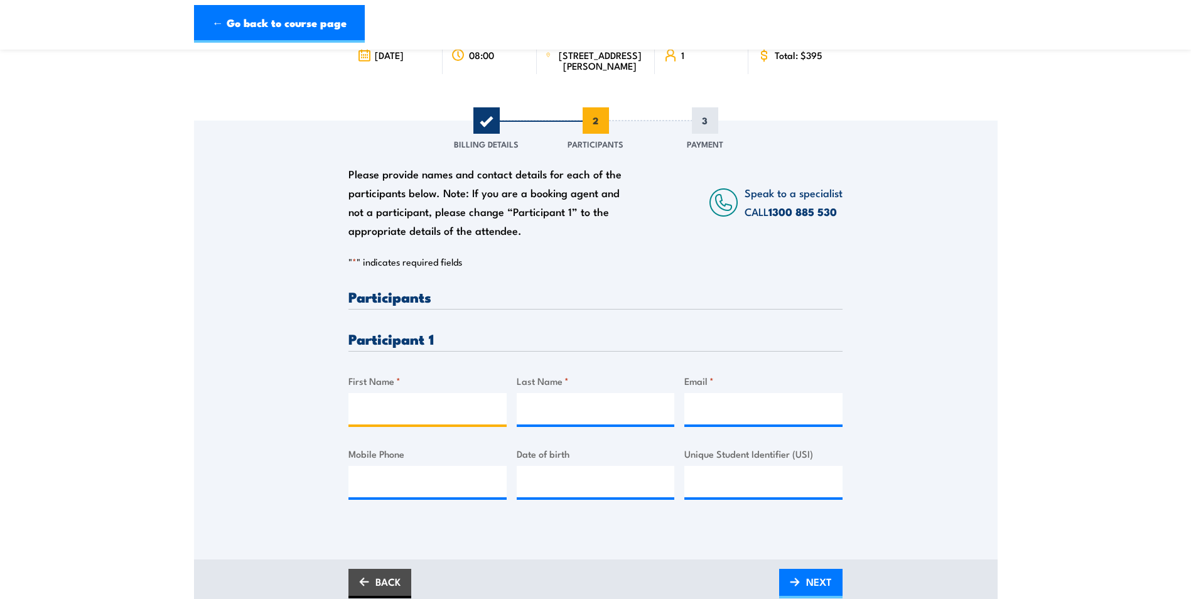
click at [402, 409] on input "First Name *" at bounding box center [427, 408] width 158 height 31
type input "Evan"
type input "Leeuwangh"
type input "evan1408@gmail.com"
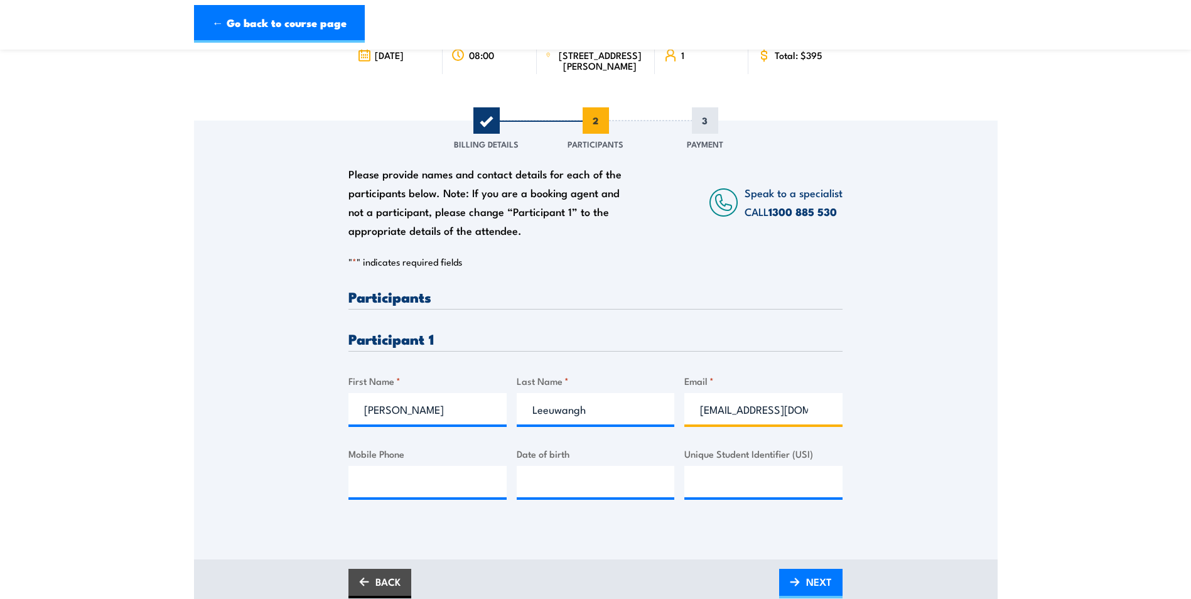
type input "0447051047"
type input "Evan"
type input "__/__/____"
click at [614, 497] on input "__/__/____" at bounding box center [596, 481] width 158 height 31
click at [510, 506] on div "Please provide names and contact details for each of the participants below. No…" at bounding box center [595, 404] width 494 height 230
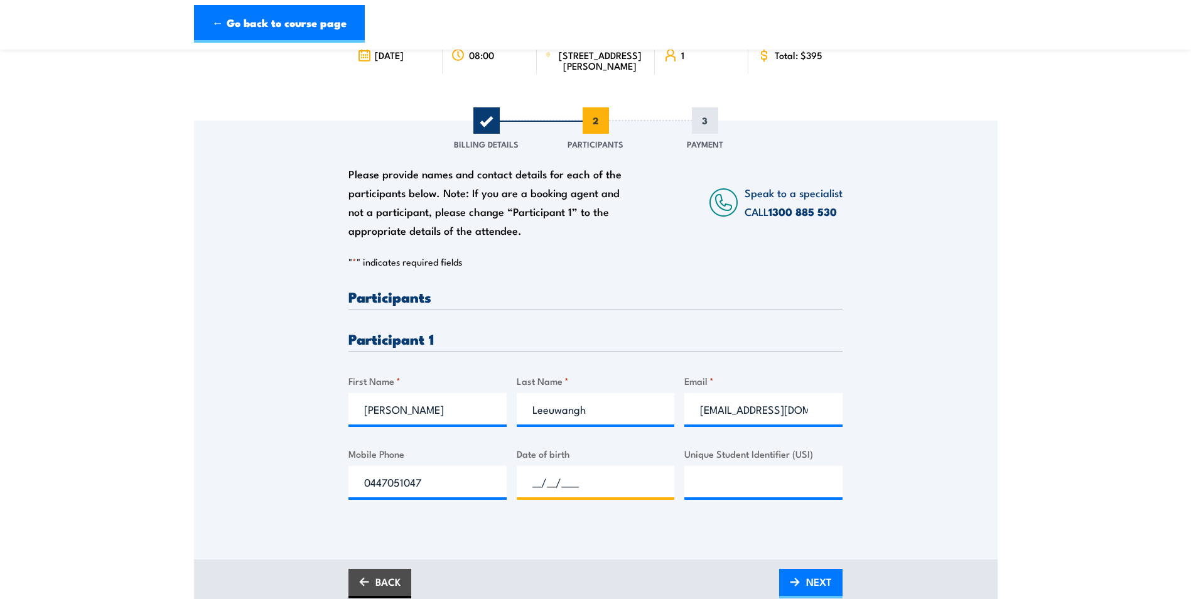
click at [524, 497] on input "__/__/____" at bounding box center [596, 481] width 158 height 31
type input "14/08/1953"
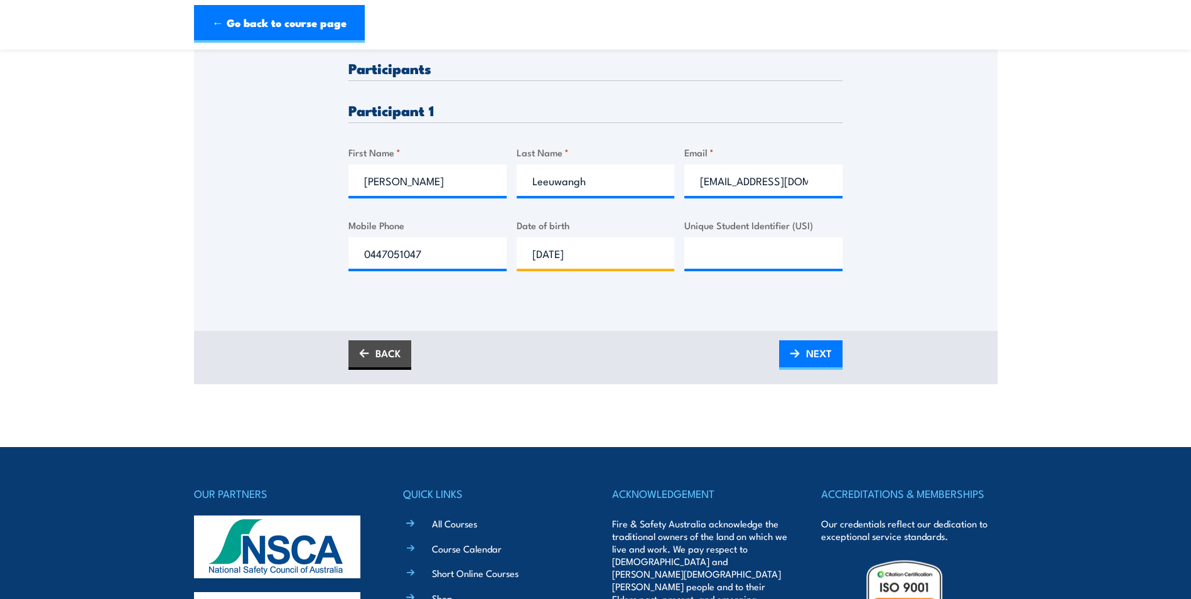
scroll to position [377, 0]
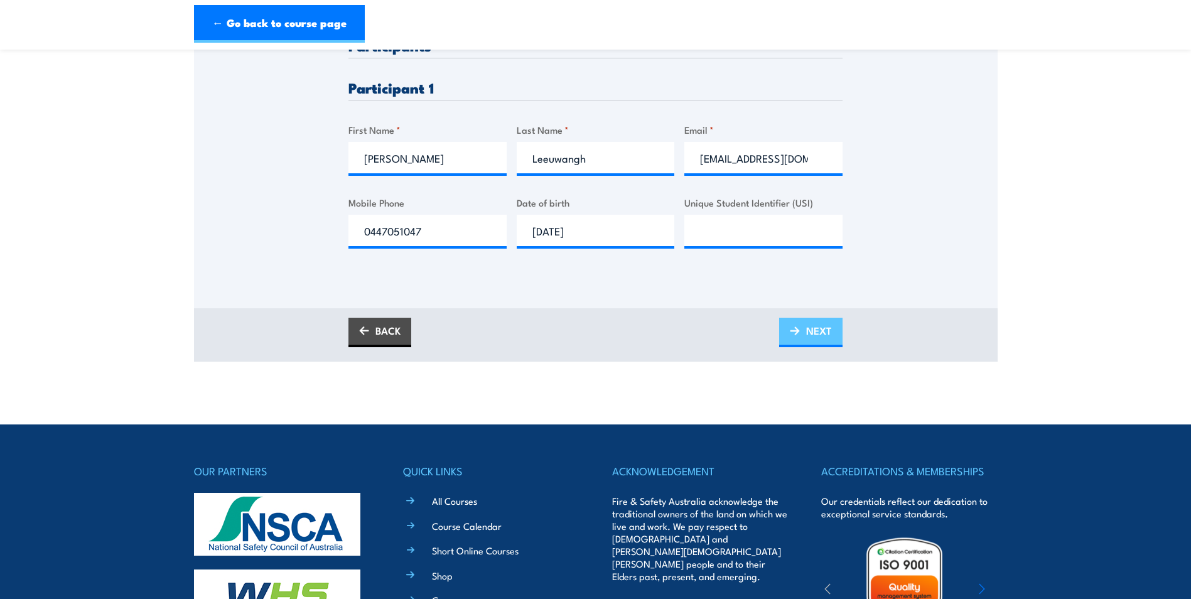
click at [824, 345] on span "NEXT" at bounding box center [819, 330] width 26 height 33
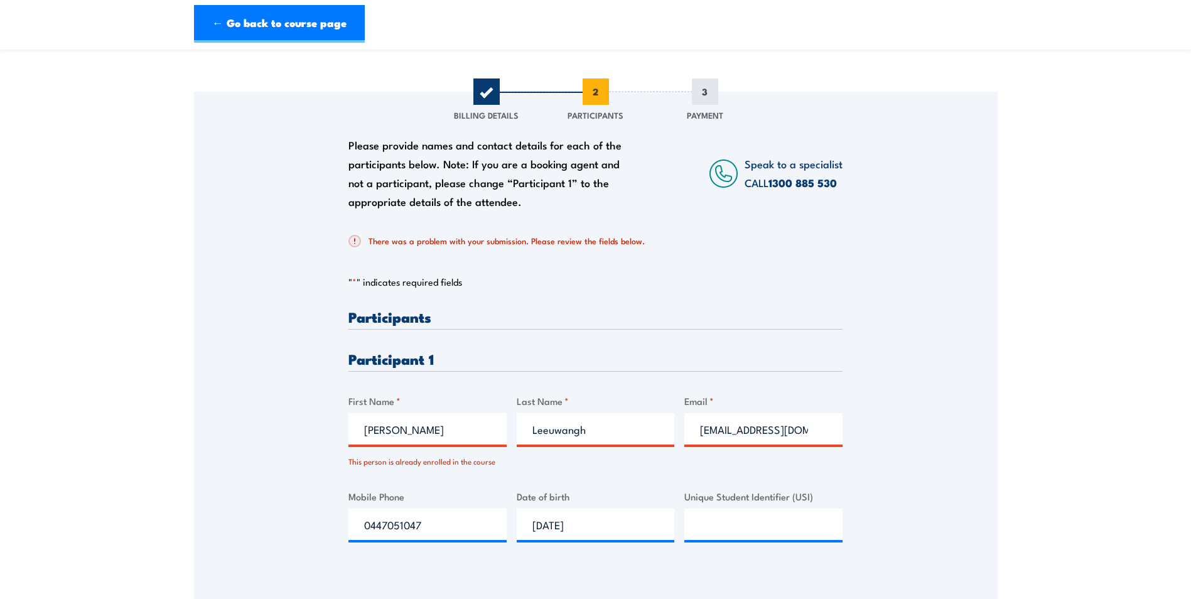
scroll to position [188, 0]
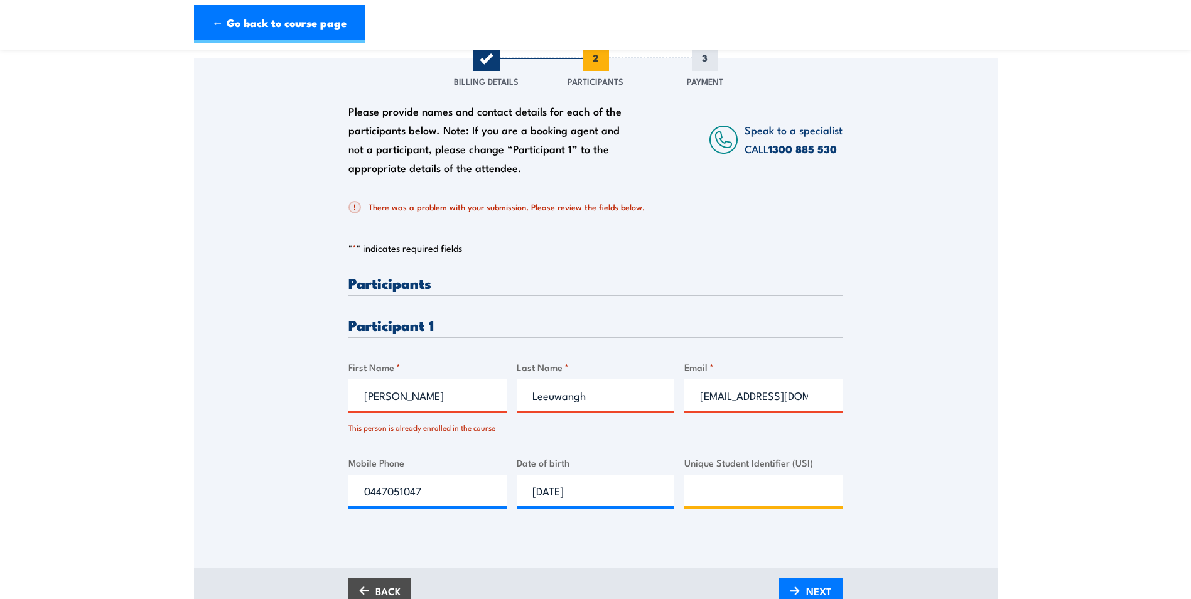
click at [731, 493] on input "Unique Student Identifier (USI)" at bounding box center [763, 490] width 158 height 31
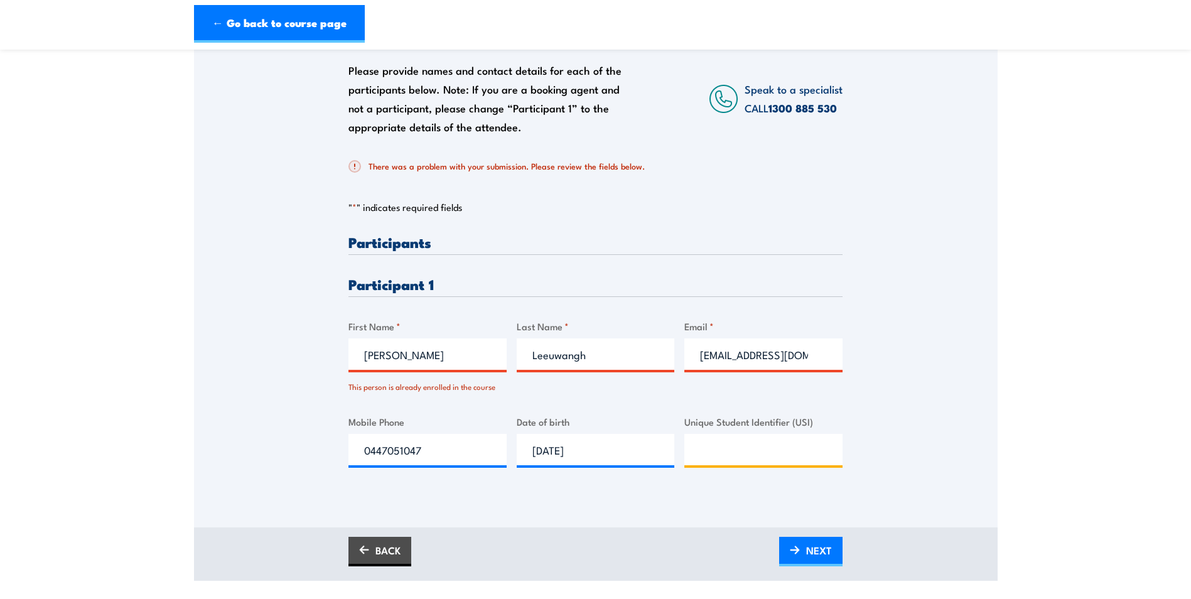
scroll to position [251, 0]
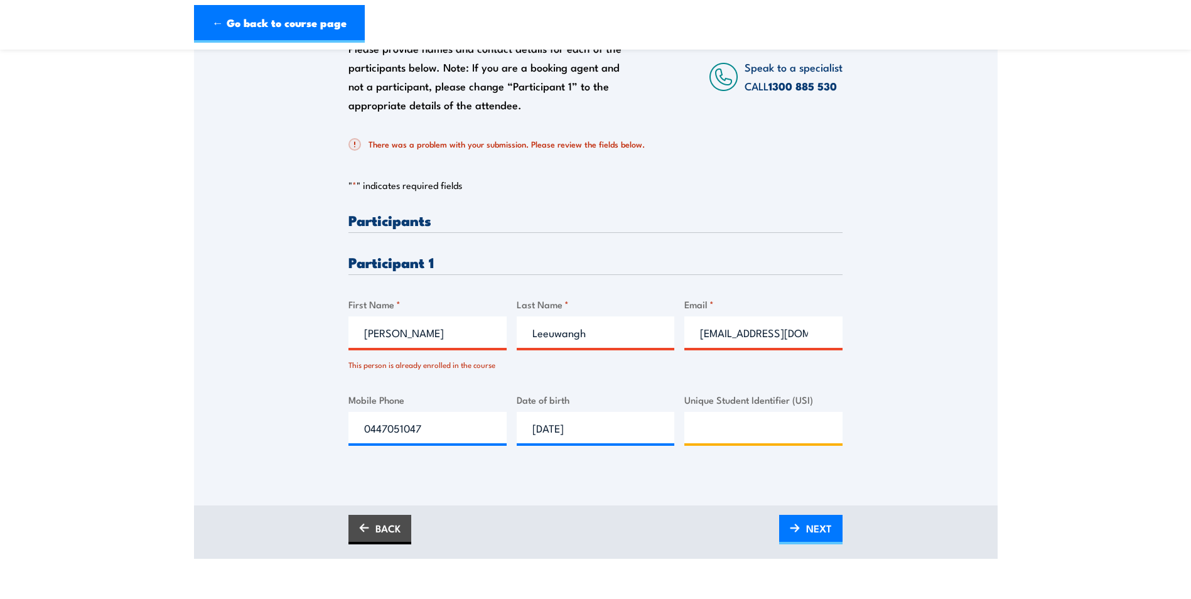
click at [740, 434] on input "Unique Student Identifier (USI)" at bounding box center [763, 427] width 158 height 31
type input "KW9Q93CNMZ"
click at [822, 532] on span "NEXT" at bounding box center [819, 528] width 26 height 33
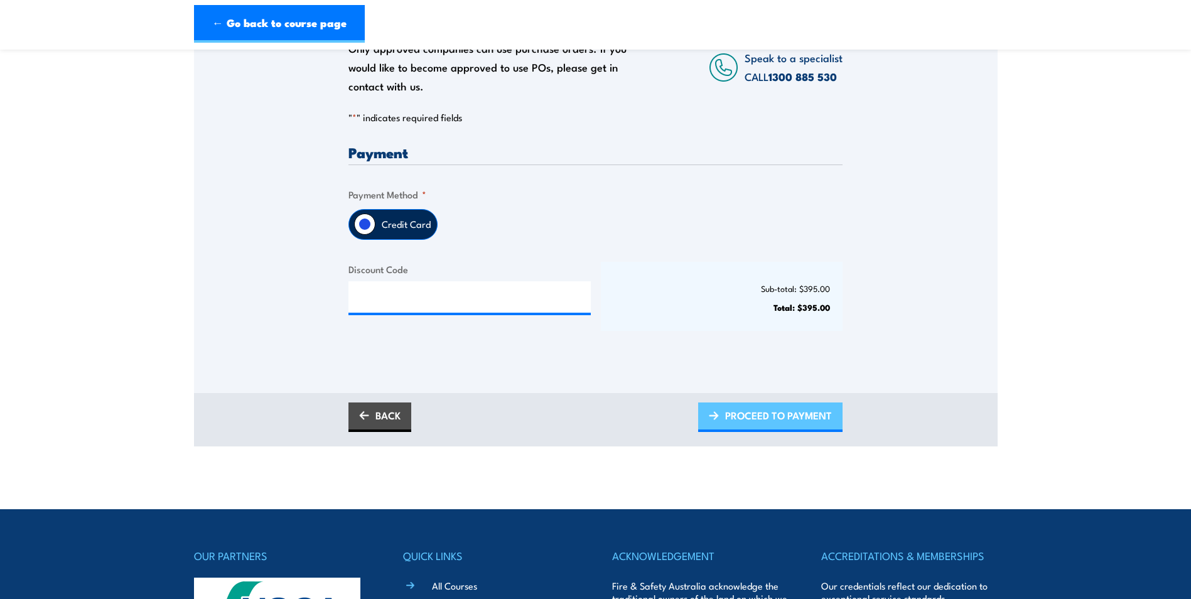
click at [766, 427] on span "PROCEED TO PAYMENT" at bounding box center [778, 415] width 107 height 33
